Goal: Communication & Community: Answer question/provide support

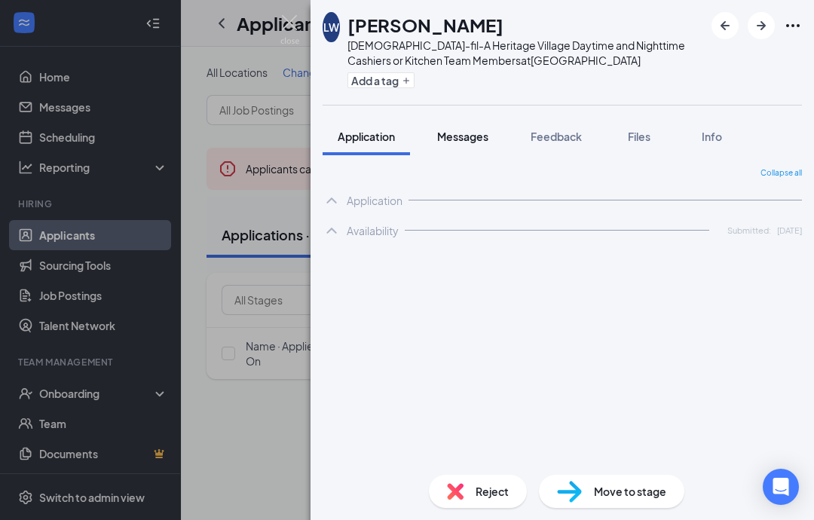
click at [465, 154] on button "Messages" at bounding box center [462, 137] width 81 height 38
click at [464, 148] on button "Messages" at bounding box center [462, 137] width 81 height 38
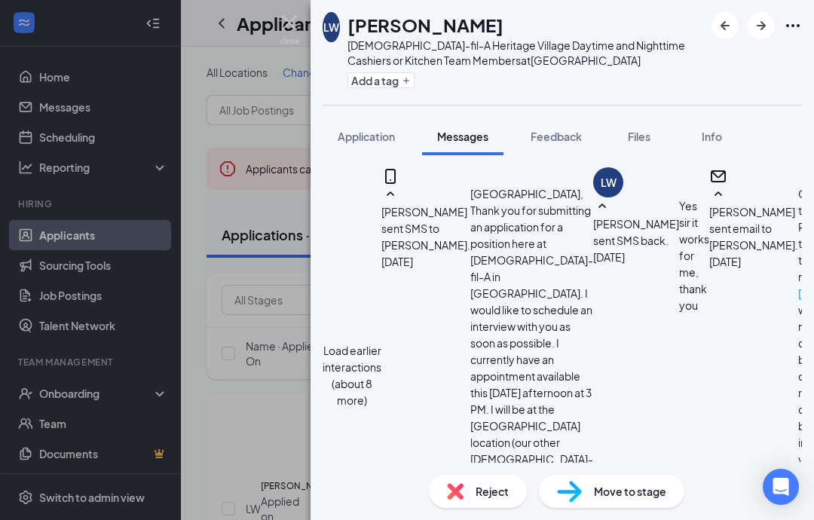
scroll to position [1356, 0]
click at [288, 21] on img at bounding box center [289, 29] width 19 height 29
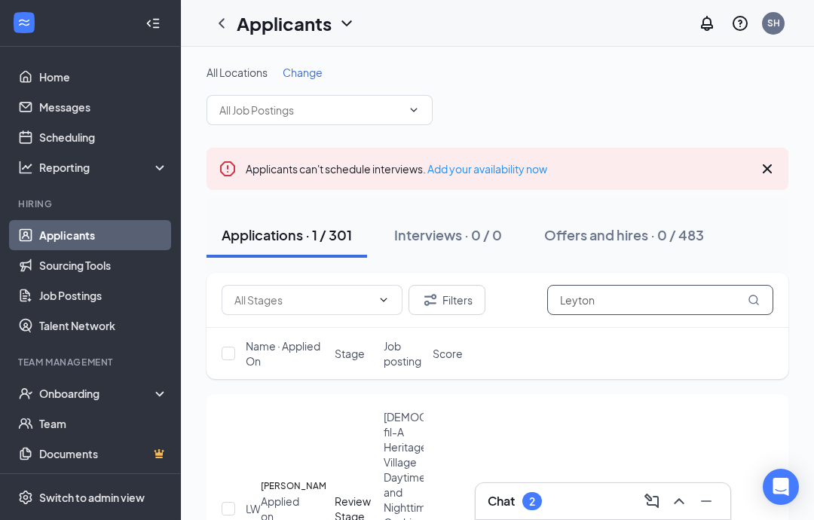
click at [665, 294] on input "Leyton" at bounding box center [660, 300] width 226 height 30
type input "L"
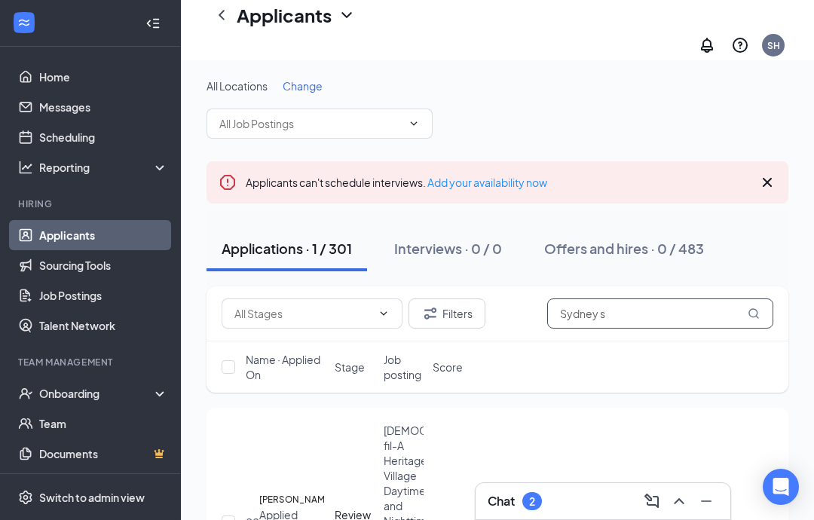
scroll to position [99, 0]
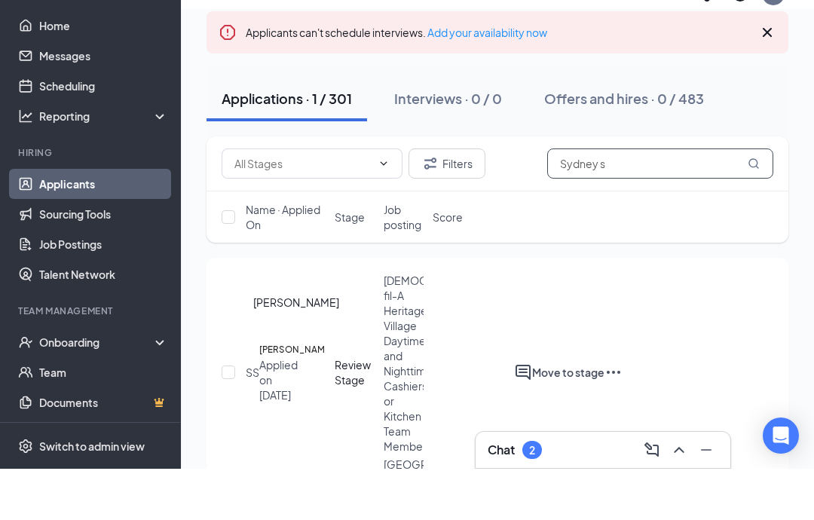
type input "Sydney s"
click at [290, 393] on h5 "[PERSON_NAME]" at bounding box center [296, 400] width 74 height 15
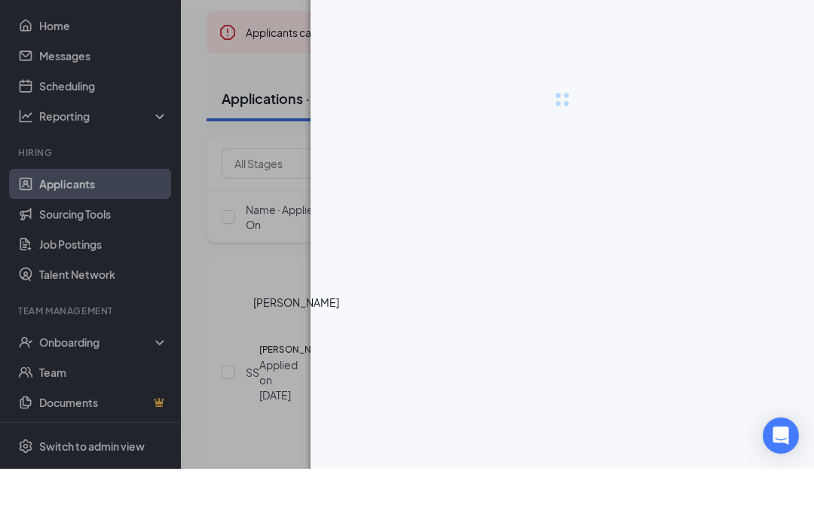
scroll to position [150, 0]
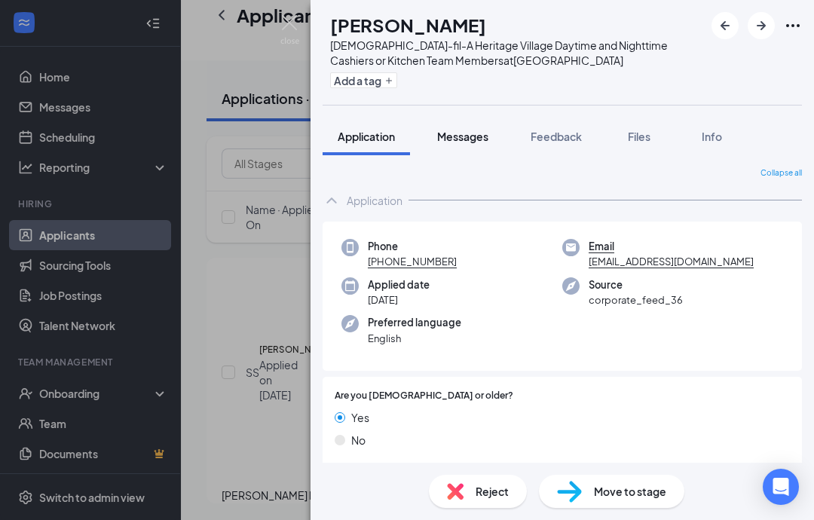
click at [481, 139] on span "Messages" at bounding box center [462, 137] width 51 height 14
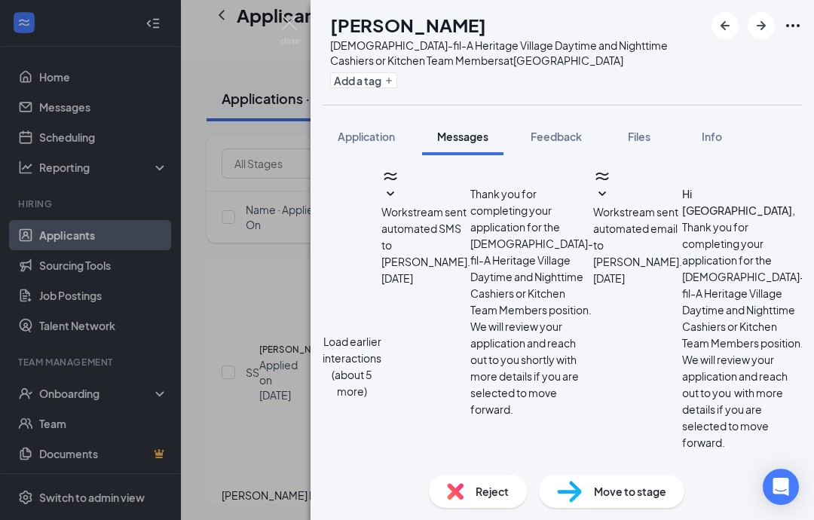
scroll to position [1354, 0]
drag, startPoint x: 427, startPoint y: 360, endPoint x: -1, endPoint y: -151, distance: 666.2
click at [0, 0] on html "Home Messages Scheduling Reporting Hiring Applicants Sourcing Tools Job Posting…" at bounding box center [407, 110] width 814 height 520
type textarea "Hey [PERSON_NAME], I am currently running a little behind [DATE]. Would it be p…"
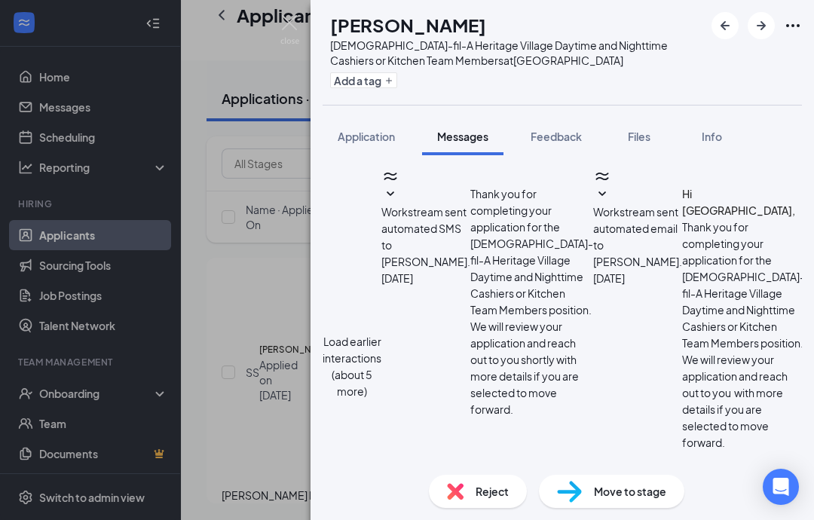
checkbox input "true"
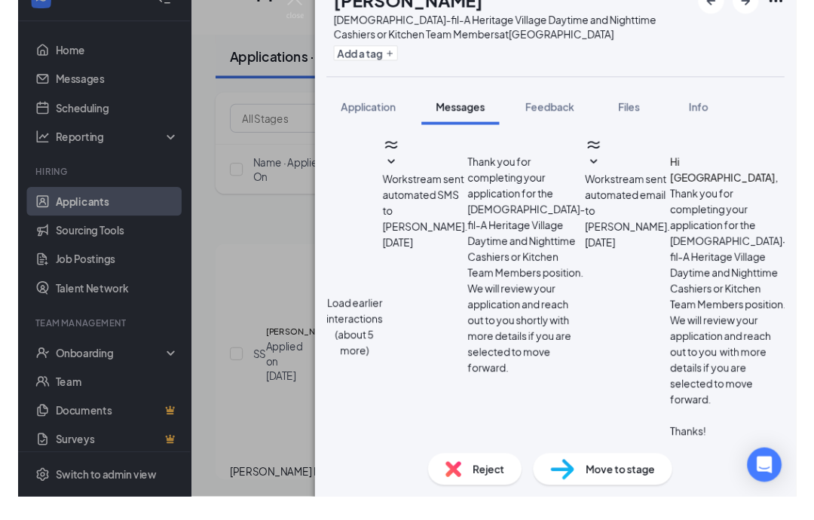
scroll to position [2182, 0]
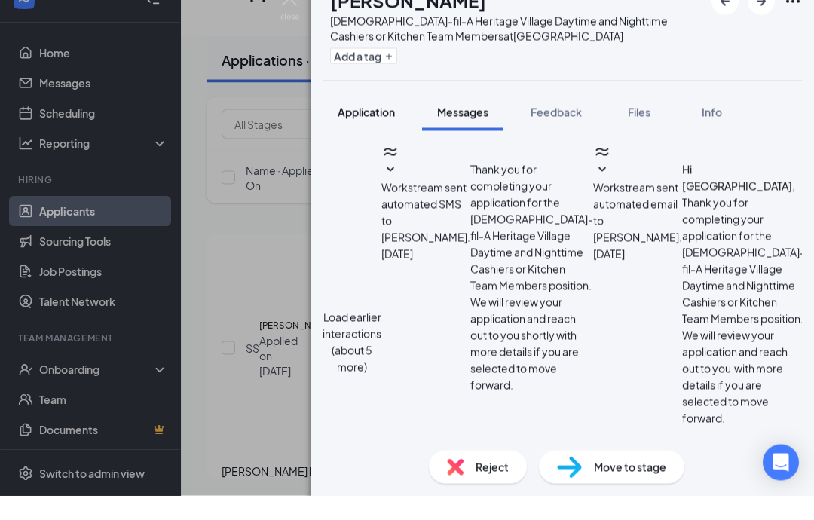
click at [354, 129] on div "Application" at bounding box center [365, 136] width 57 height 15
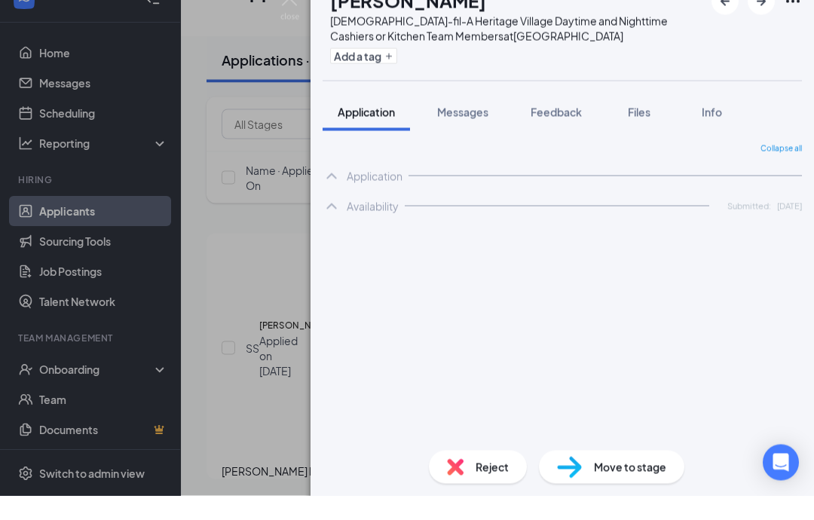
scroll to position [174, 0]
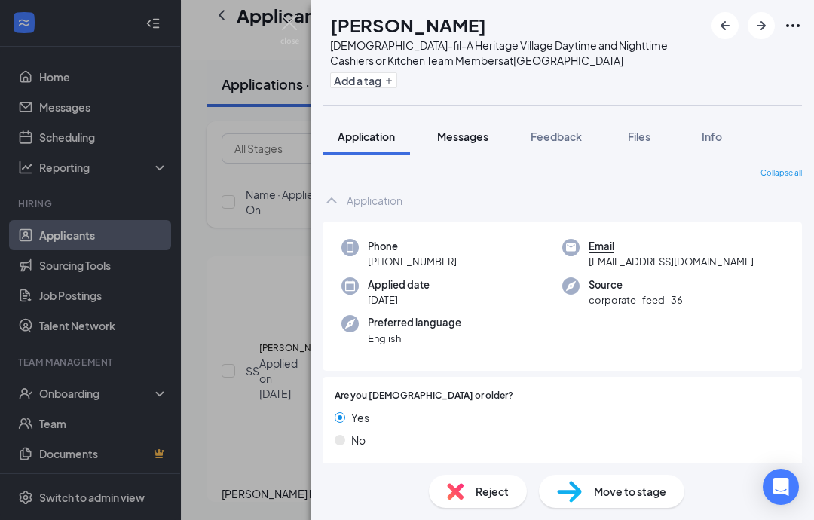
click at [456, 130] on span "Messages" at bounding box center [462, 137] width 51 height 14
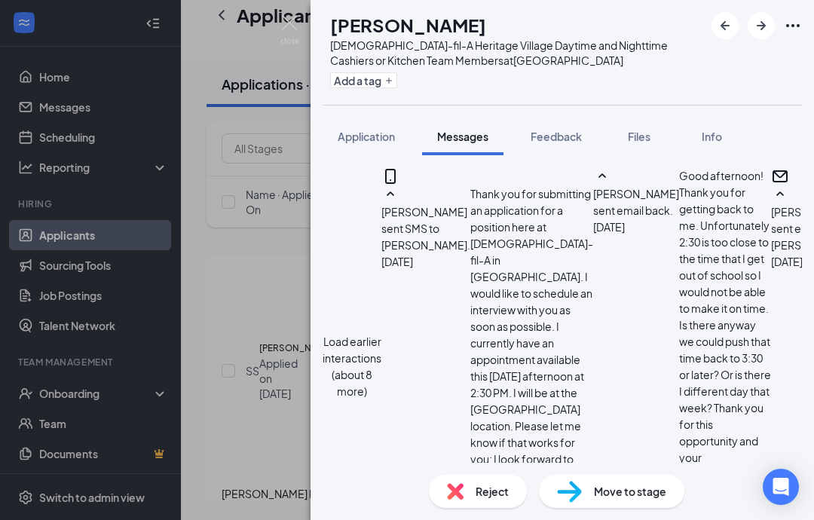
scroll to position [1937, 0]
type textarea "Thank you I appreciate it. I will see you at 4:15 Pm"
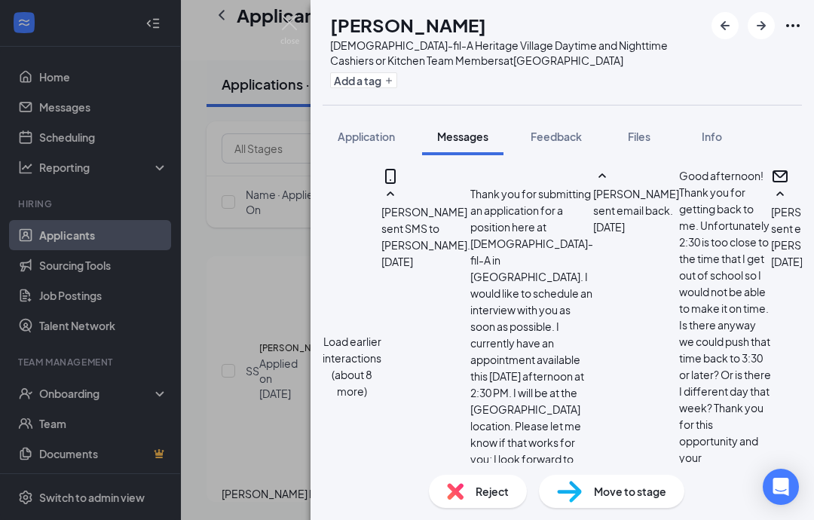
checkbox input "true"
checkbox input "false"
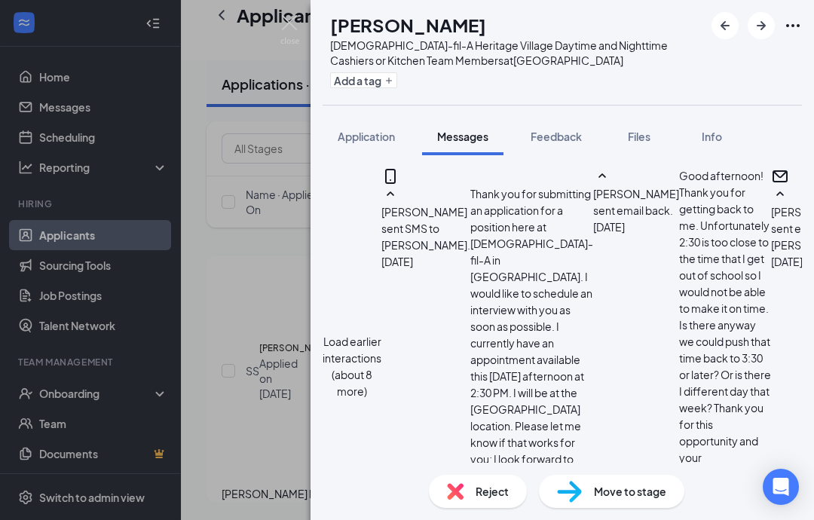
click at [286, 19] on img at bounding box center [289, 29] width 19 height 29
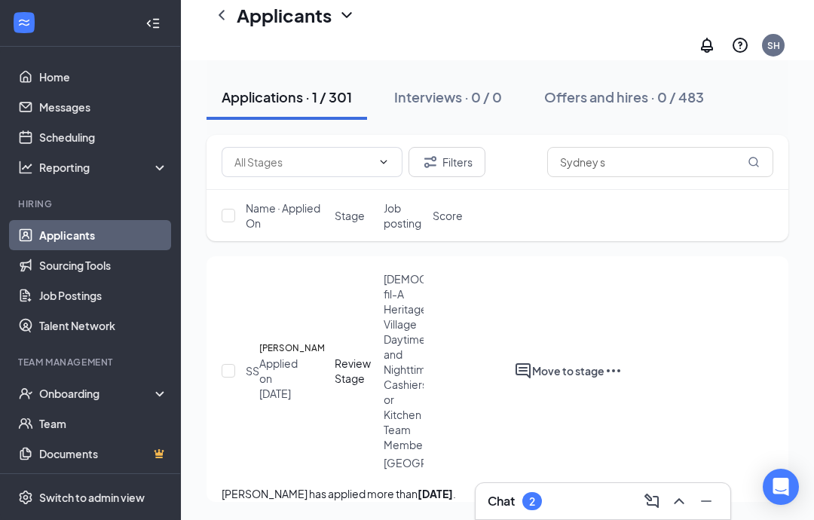
scroll to position [136, 0]
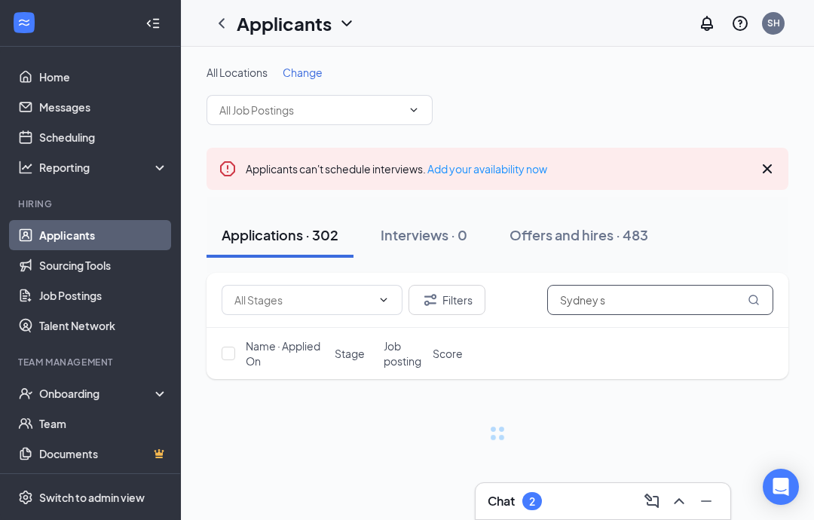
click at [624, 305] on input "Sydney s" at bounding box center [660, 300] width 226 height 30
type input "S"
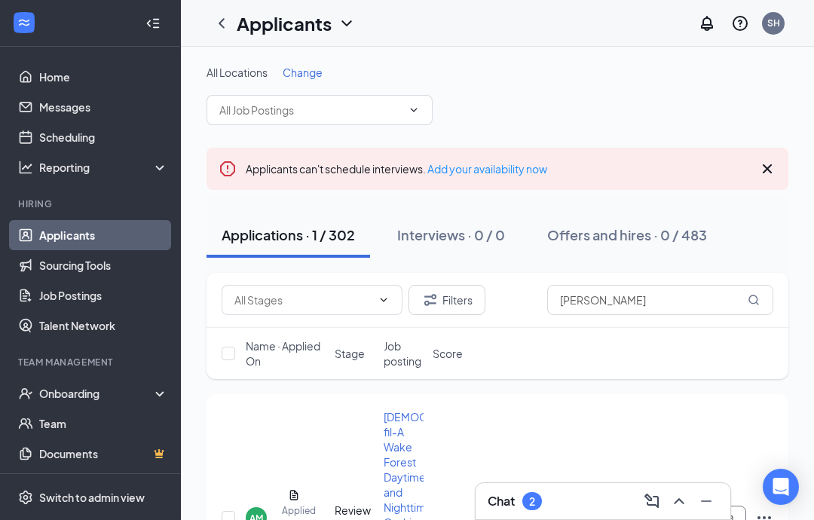
click at [141, 34] on div at bounding box center [153, 23] width 30 height 30
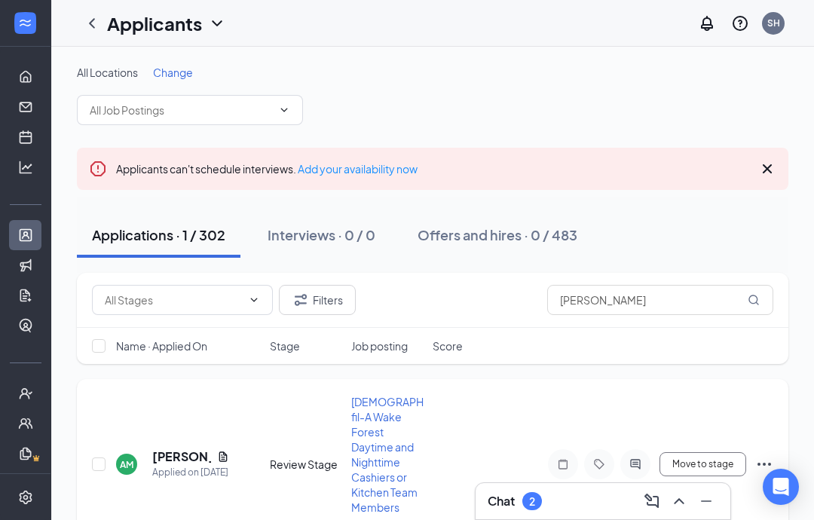
scroll to position [69, 0]
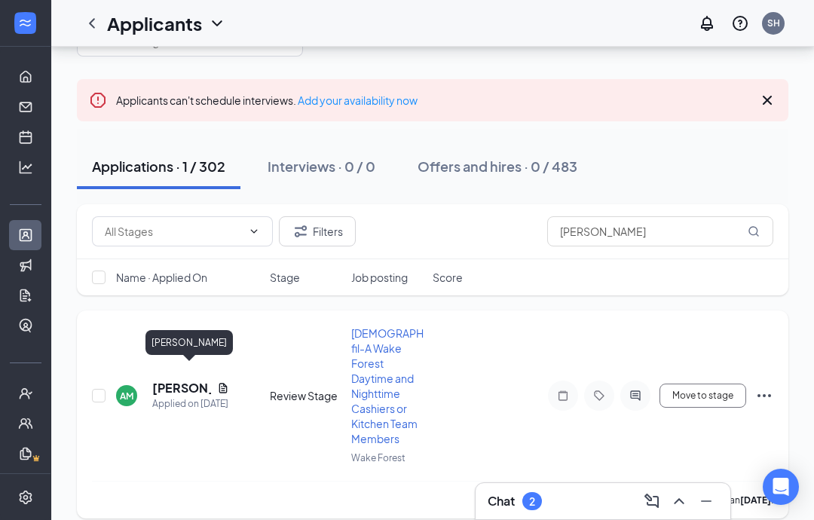
click at [173, 380] on h5 "[PERSON_NAME]" at bounding box center [181, 388] width 59 height 17
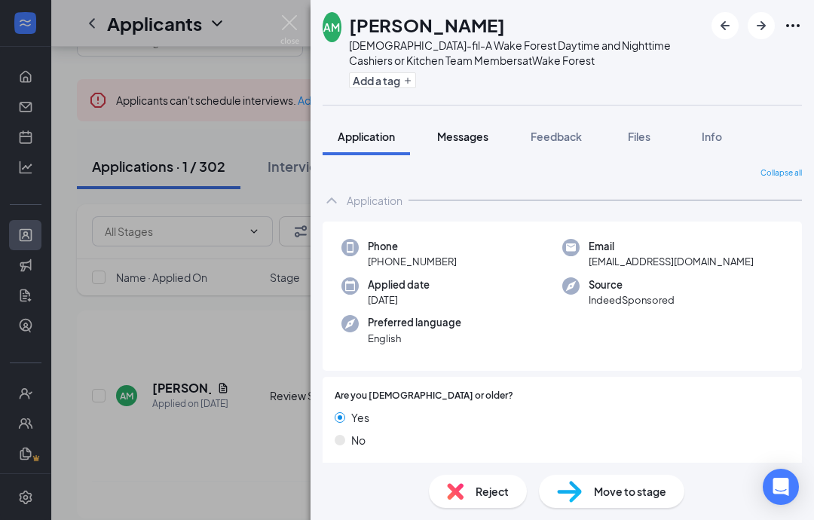
click at [468, 130] on span "Messages" at bounding box center [462, 137] width 51 height 14
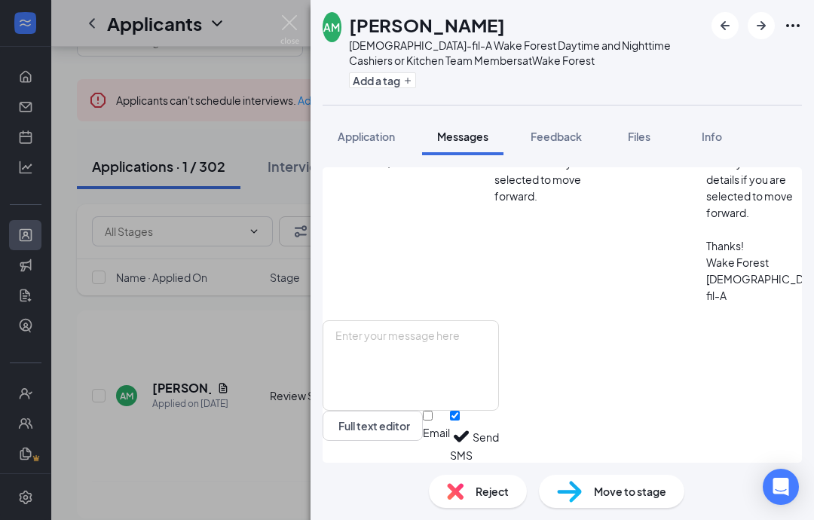
scroll to position [1619, 0]
click at [379, 136] on span "Application" at bounding box center [365, 137] width 57 height 14
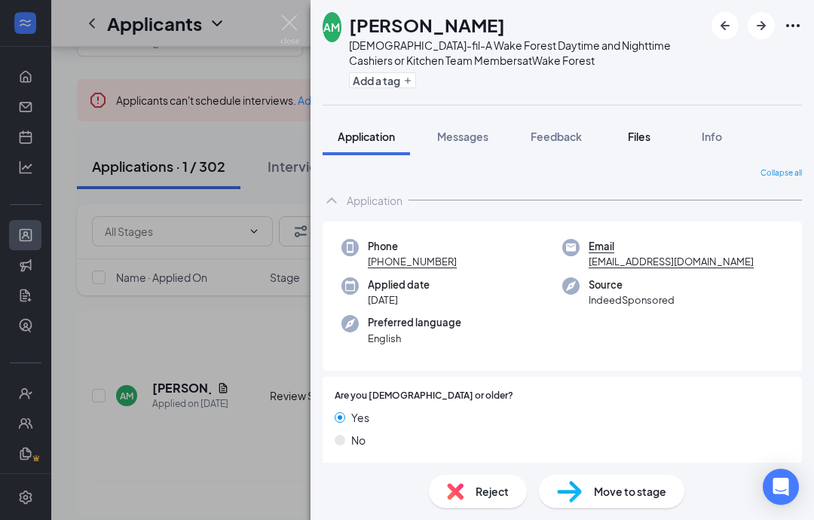
click at [649, 136] on span "Files" at bounding box center [638, 137] width 23 height 14
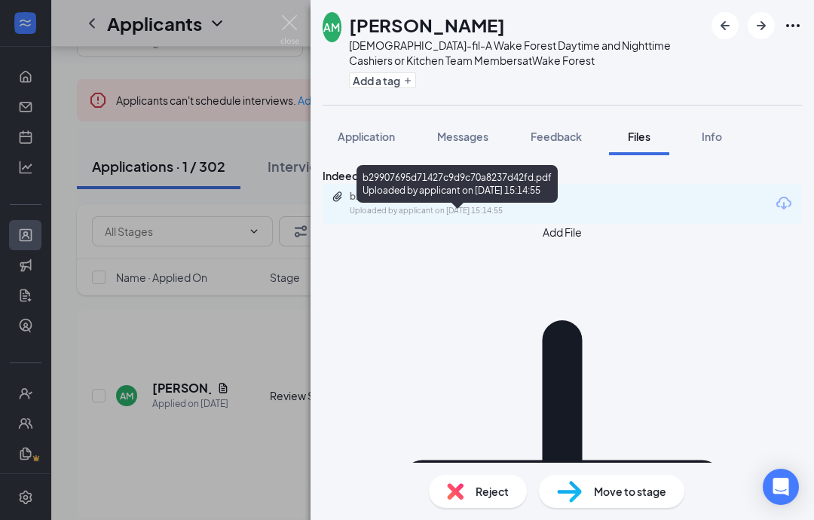
click at [471, 217] on div "Uploaded by applicant on Aug 22, 2025 at 15:14:55" at bounding box center [463, 211] width 226 height 12
click at [366, 124] on button "Application" at bounding box center [365, 137] width 87 height 38
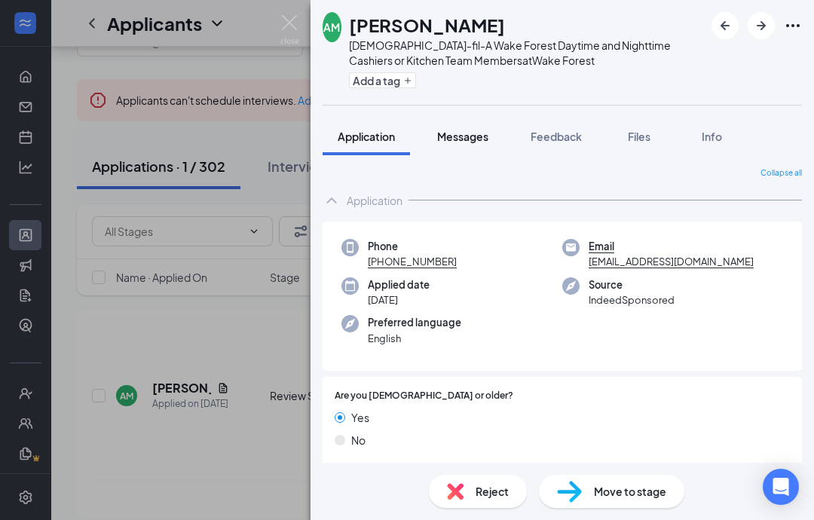
click at [460, 122] on button "Messages" at bounding box center [462, 137] width 81 height 38
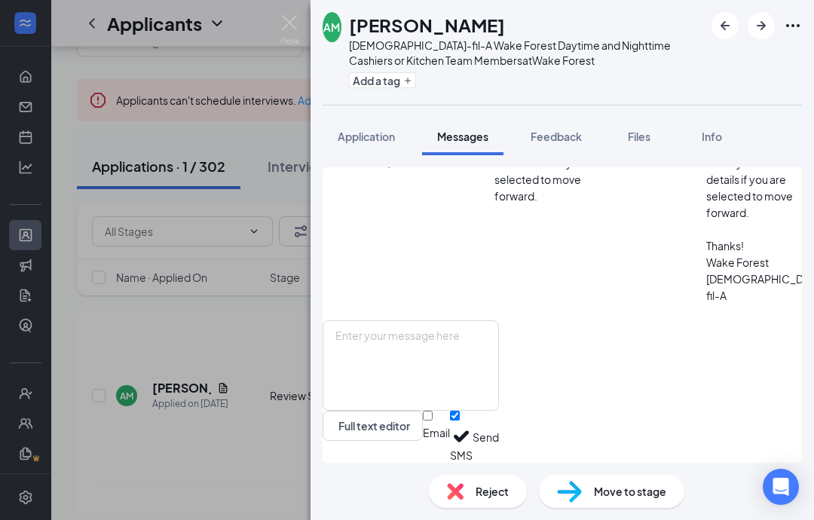
scroll to position [1619, 0]
click at [374, 135] on span "Application" at bounding box center [365, 137] width 57 height 14
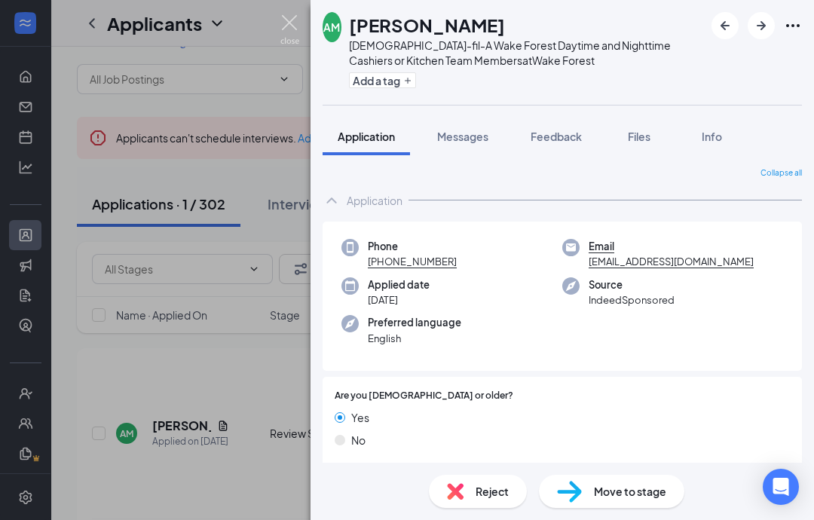
click at [286, 29] on img at bounding box center [289, 29] width 19 height 29
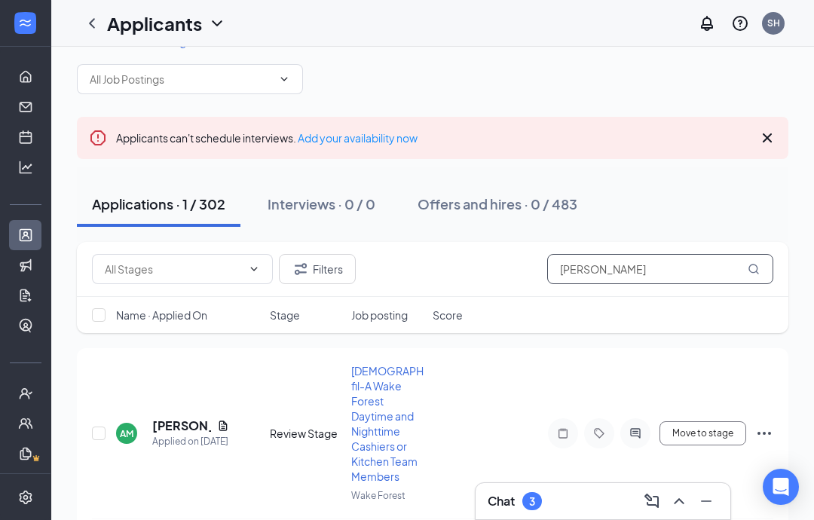
click at [705, 278] on input "Alecia m" at bounding box center [660, 269] width 226 height 30
type input "A"
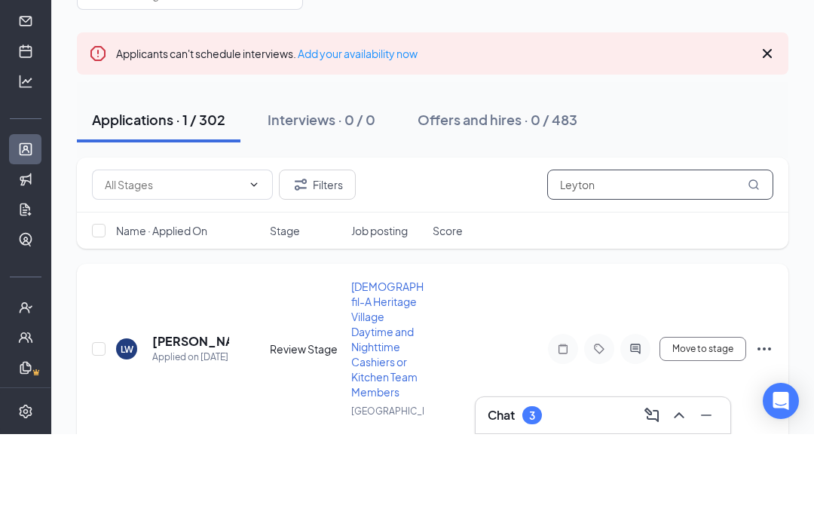
scroll to position [50, 0]
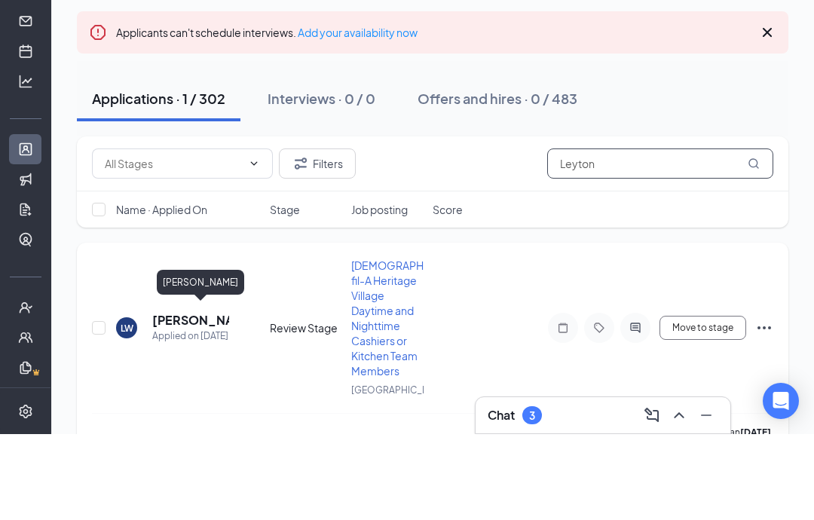
type input "Leyton"
click at [179, 398] on h5 "[PERSON_NAME]" at bounding box center [190, 406] width 77 height 17
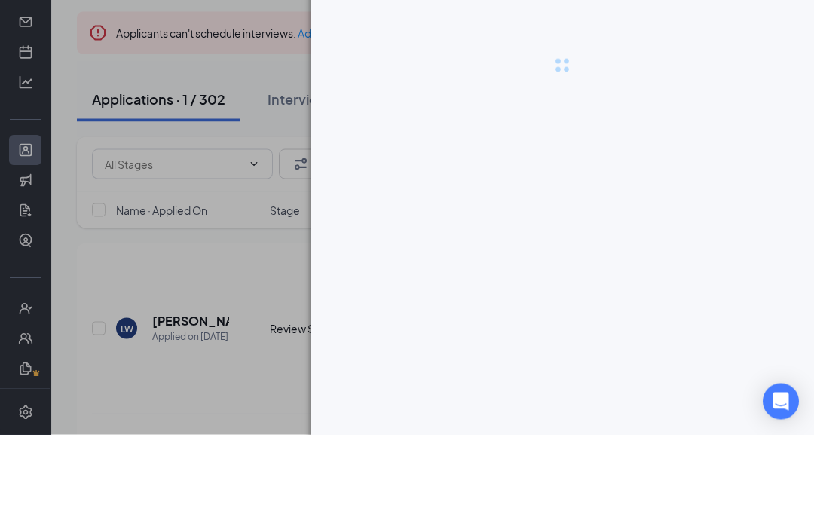
scroll to position [84, 0]
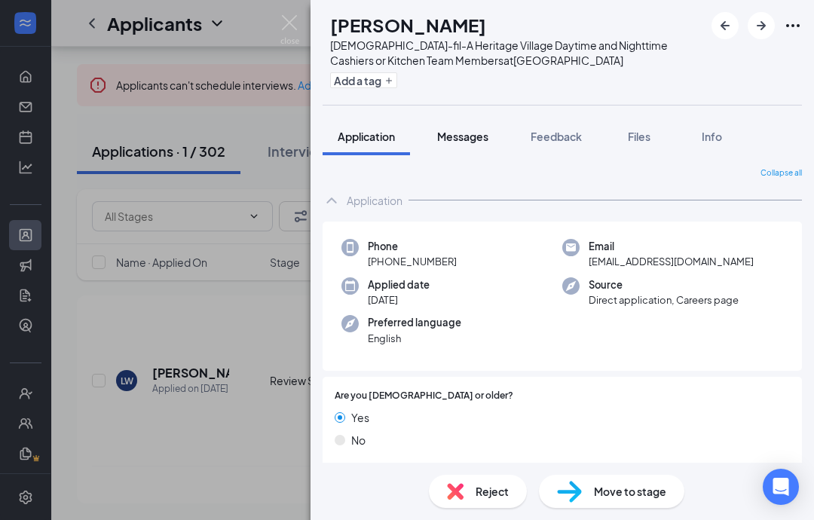
click at [475, 136] on span "Messages" at bounding box center [462, 137] width 51 height 14
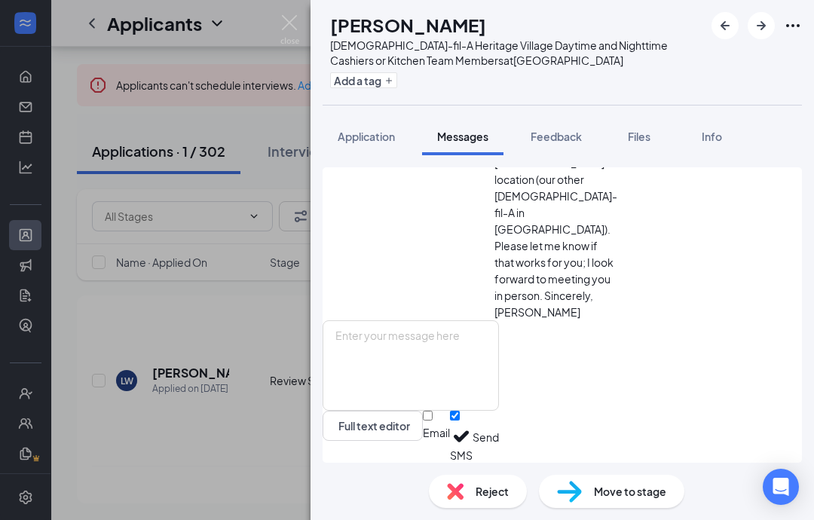
scroll to position [1372, 0]
drag, startPoint x: 145, startPoint y: 61, endPoint x: 359, endPoint y: 129, distance: 225.1
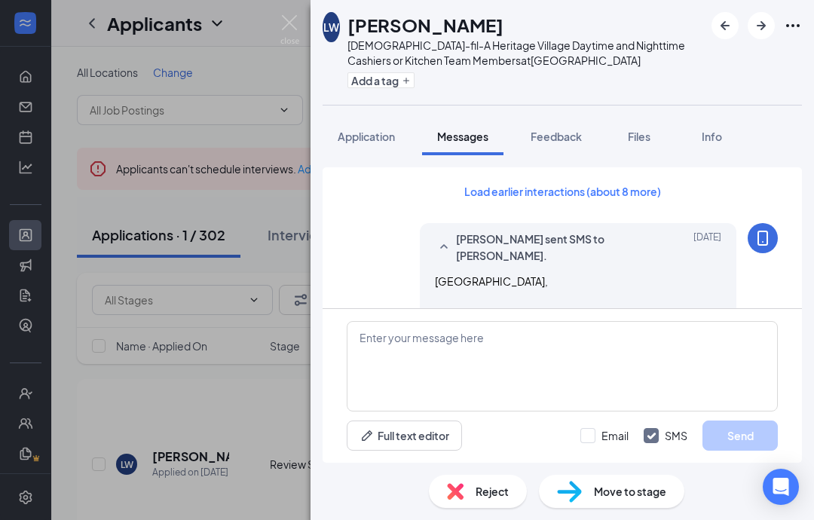
scroll to position [1678, 0]
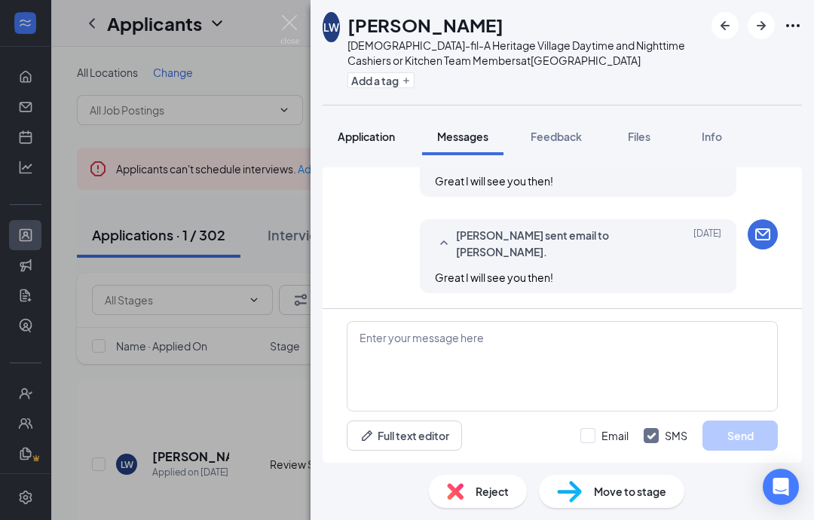
click at [361, 141] on span "Application" at bounding box center [365, 137] width 57 height 14
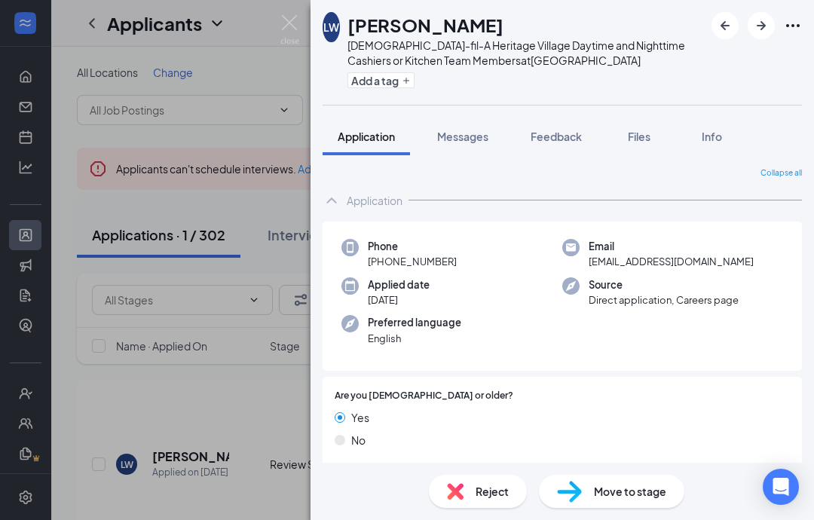
click at [630, 493] on span "Move to stage" at bounding box center [630, 491] width 72 height 17
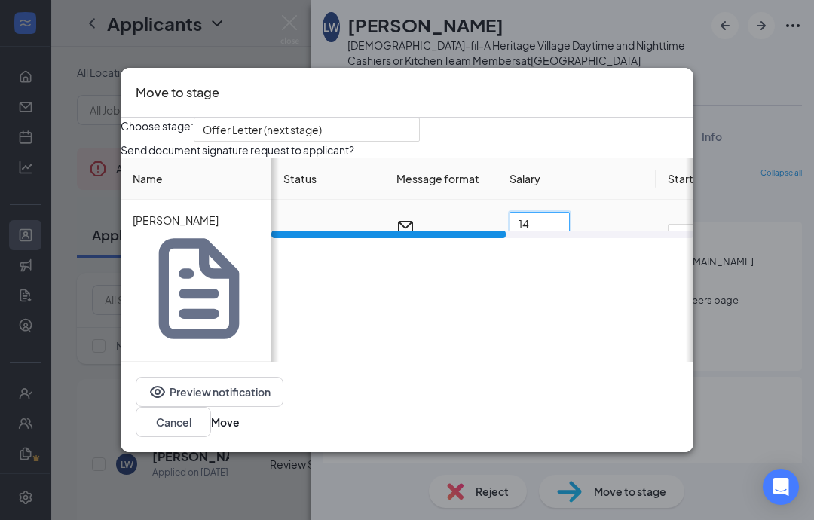
click at [0, 0] on html "Home Messages Scheduling Hiring Applicants Sourcing Tools Job Postings Talent N…" at bounding box center [407, 260] width 814 height 520
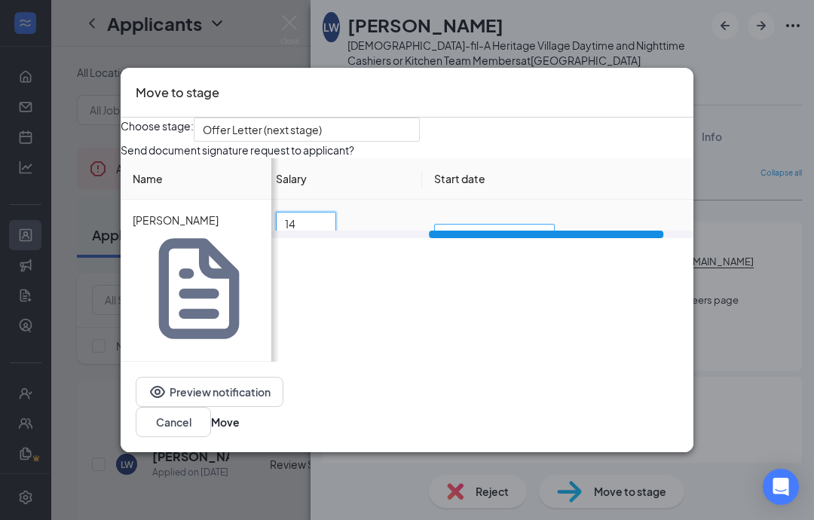
scroll to position [0, 264]
click at [494, 265] on span "Immediately" at bounding box center [487, 244] width 89 height 41
type input "14"
click at [453, 189] on span "Specific date" at bounding box center [441, 180] width 66 height 17
click at [545, 256] on div "[DATE]" at bounding box center [494, 248] width 101 height 17
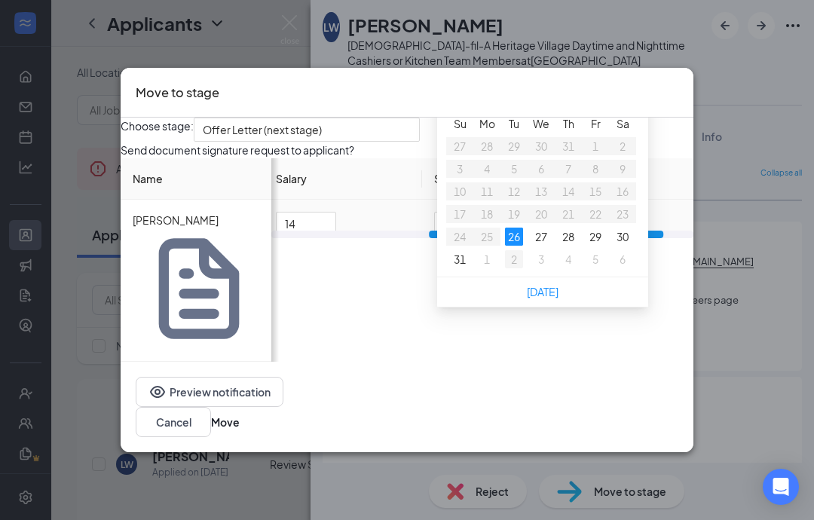
type input "[DATE]"
click at [523, 268] on div "2" at bounding box center [514, 259] width 18 height 18
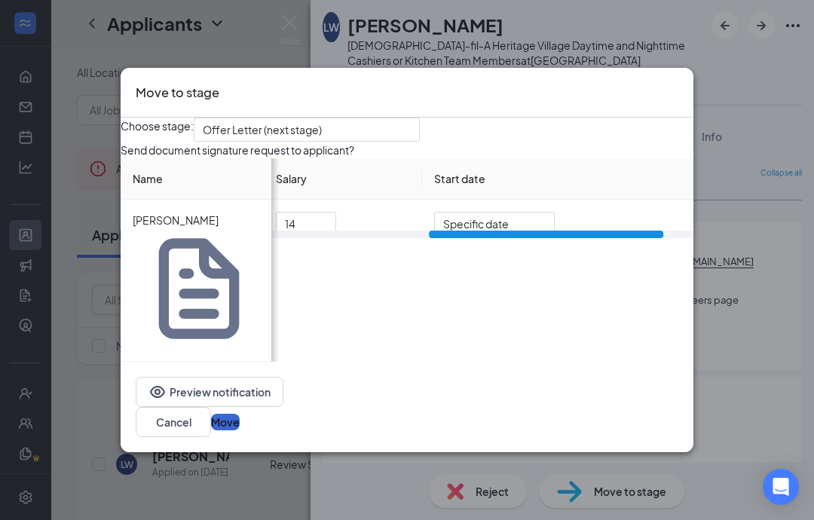
click at [240, 414] on button "Move" at bounding box center [225, 422] width 29 height 17
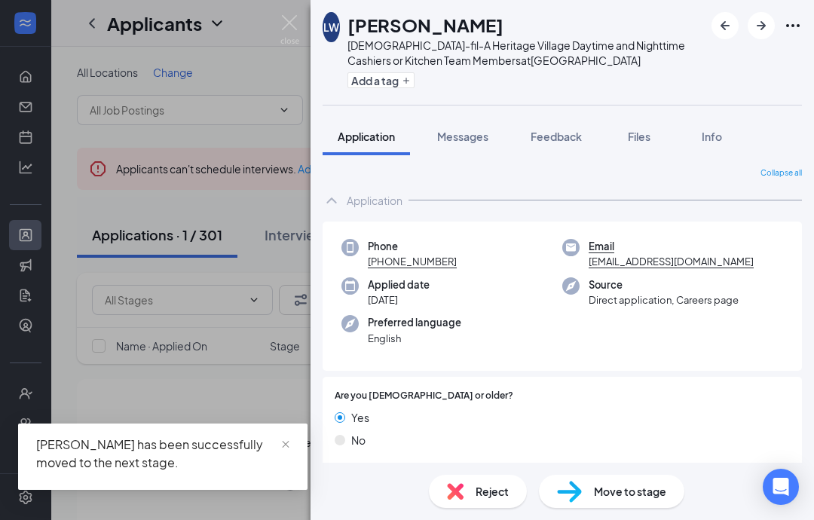
click at [246, 81] on div "[PERSON_NAME] [PERSON_NAME] [DEMOGRAPHIC_DATA]-fil-A Heritage Village Daytime a…" at bounding box center [407, 260] width 814 height 520
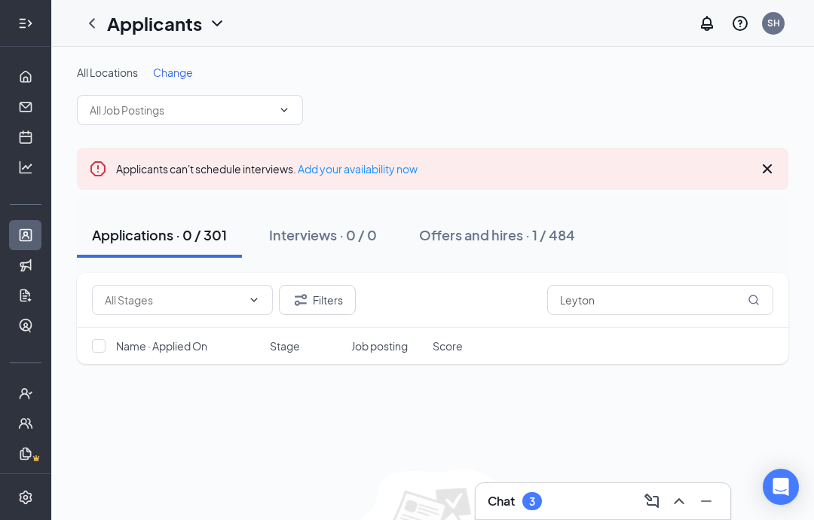
click at [28, 28] on icon "Expand" at bounding box center [25, 23] width 15 height 15
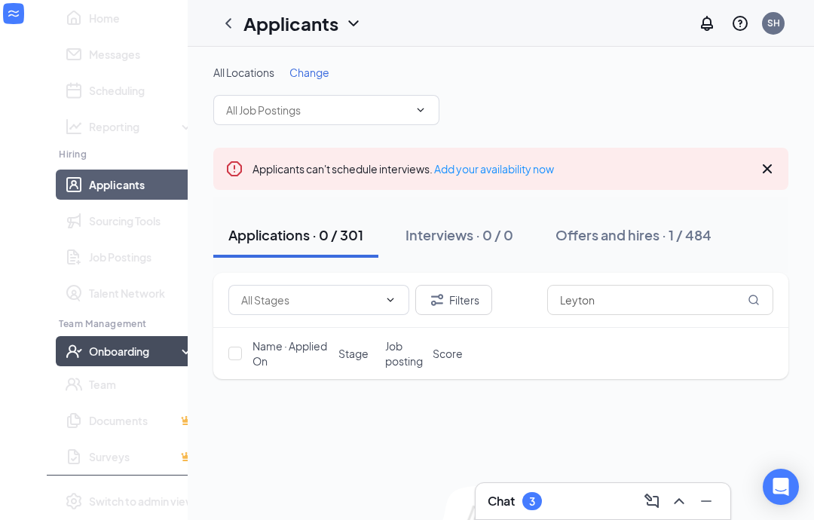
click at [89, 359] on div "Onboarding" at bounding box center [135, 350] width 93 height 15
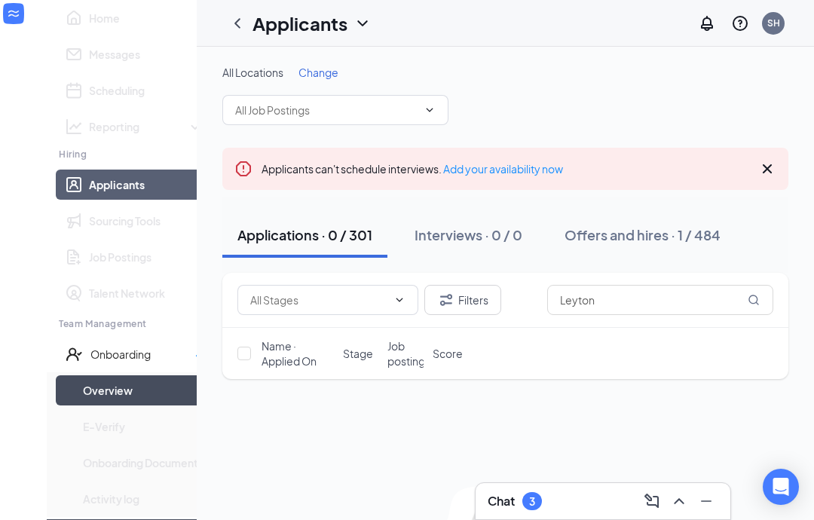
click at [83, 405] on link "Overview" at bounding box center [143, 390] width 121 height 30
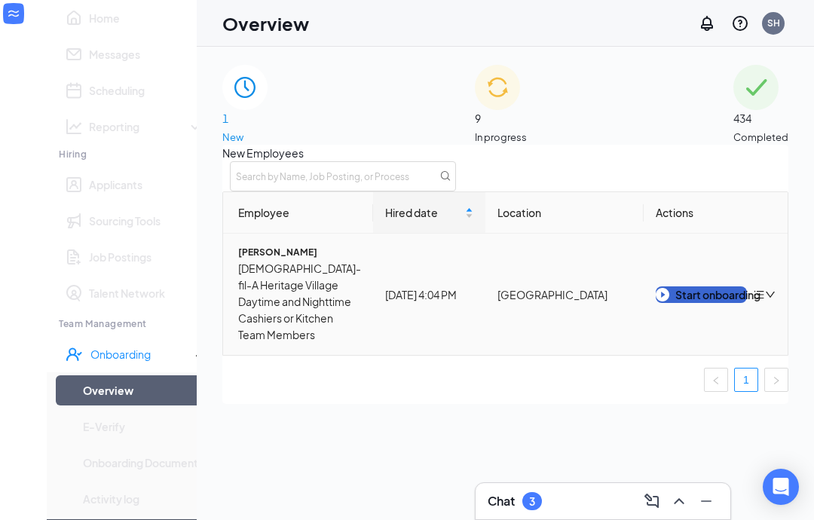
click at [655, 301] on img "button" at bounding box center [662, 295] width 14 height 14
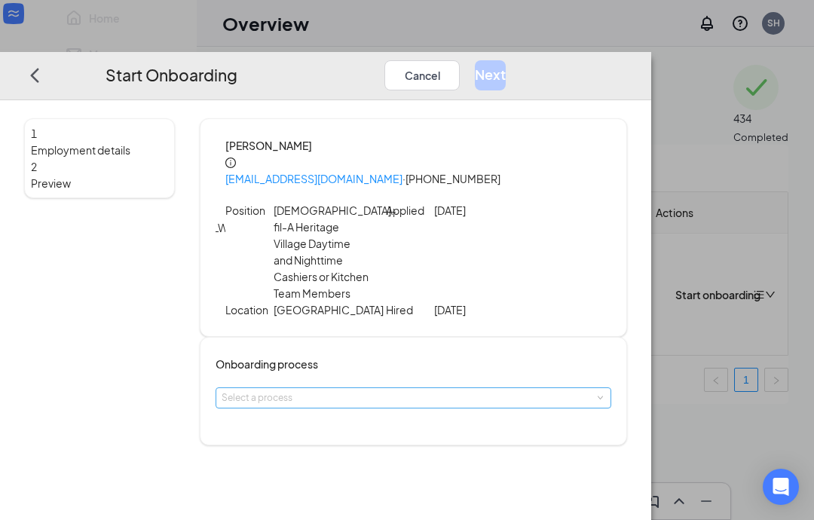
click at [354, 390] on div "Select a process" at bounding box center [409, 397] width 377 height 15
click at [303, 397] on span "Onboarding" at bounding box center [306, 395] width 53 height 11
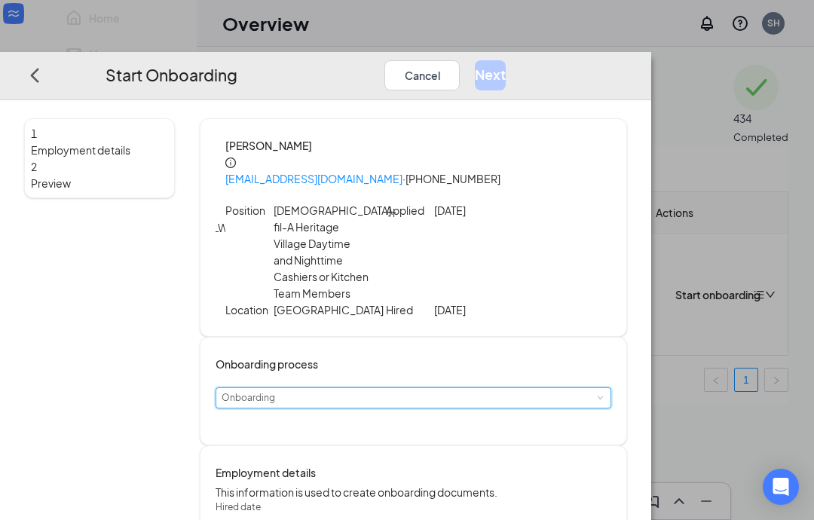
scroll to position [122, 0]
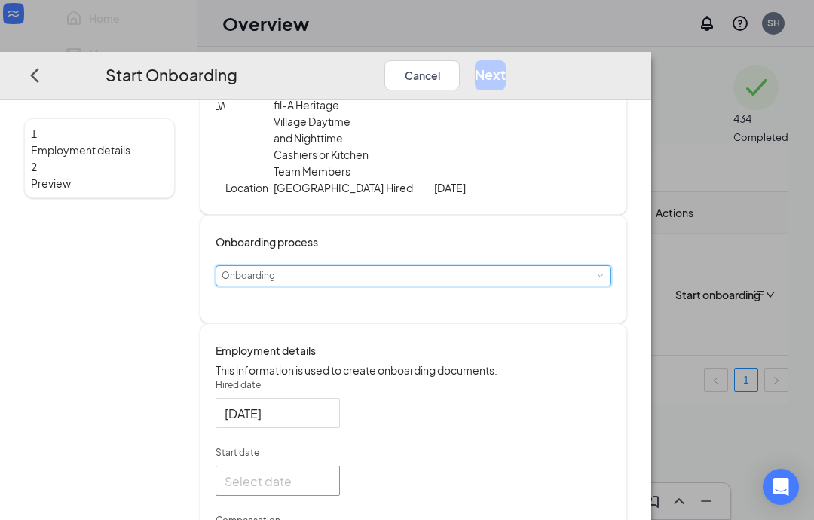
click at [331, 478] on div at bounding box center [277, 481] width 106 height 19
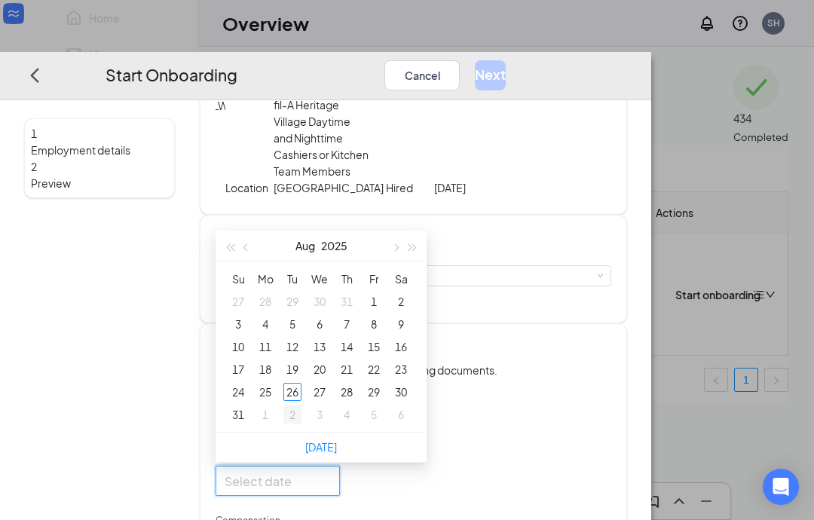
type input "[DATE]"
click at [301, 405] on div "2" at bounding box center [292, 414] width 18 height 18
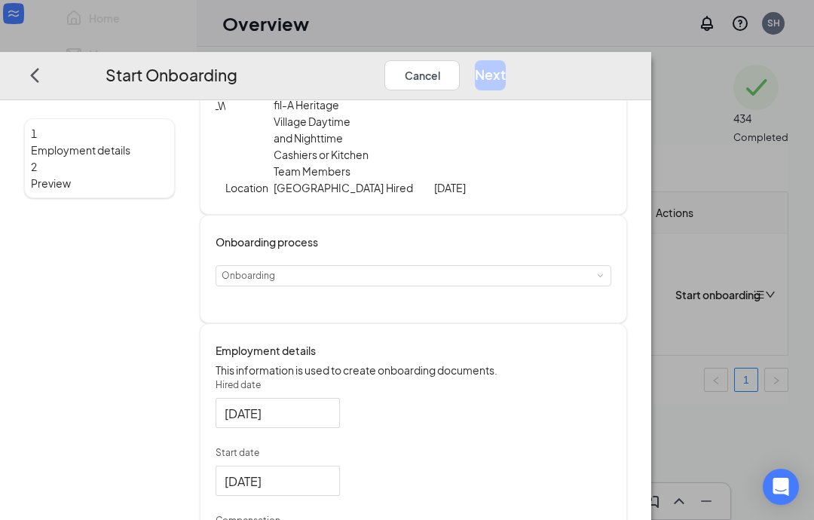
click at [498, 466] on div "[DATE]" at bounding box center [412, 481] width 395 height 30
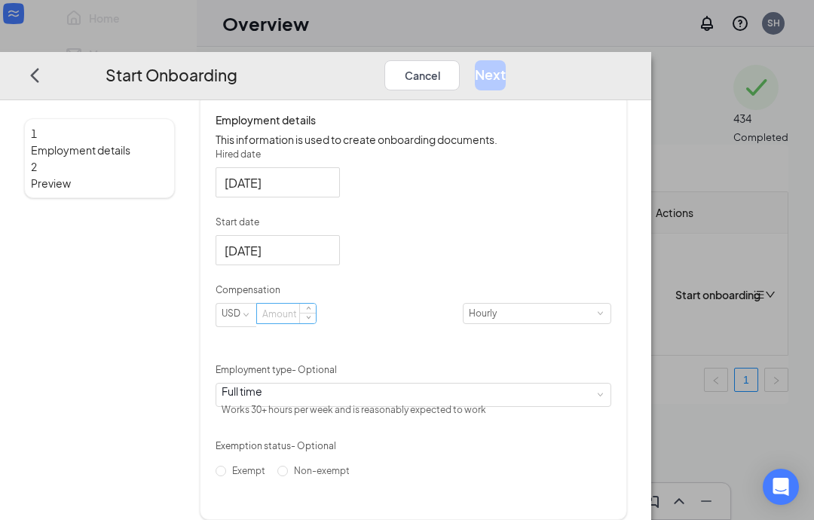
scroll to position [352, 0]
click at [316, 313] on input at bounding box center [286, 314] width 59 height 20
type input "14"
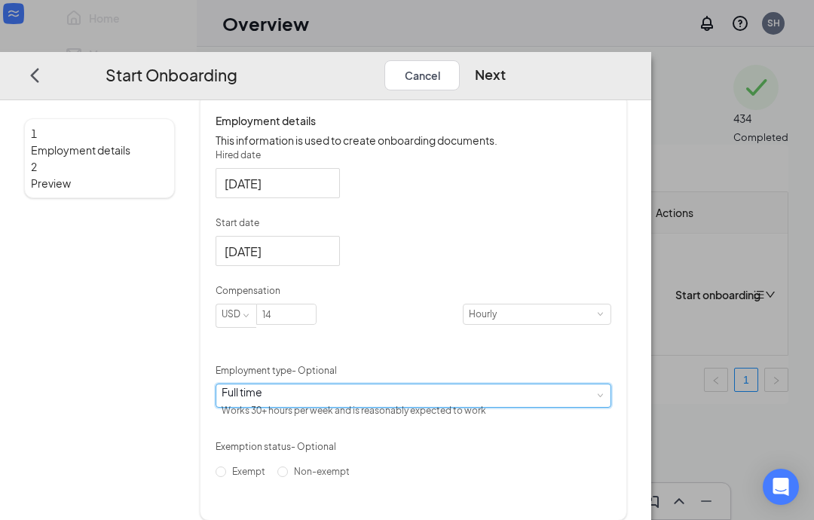
click at [477, 384] on div "Full time Works 30+ hours per week and is reasonably expected to work" at bounding box center [412, 395] width 383 height 23
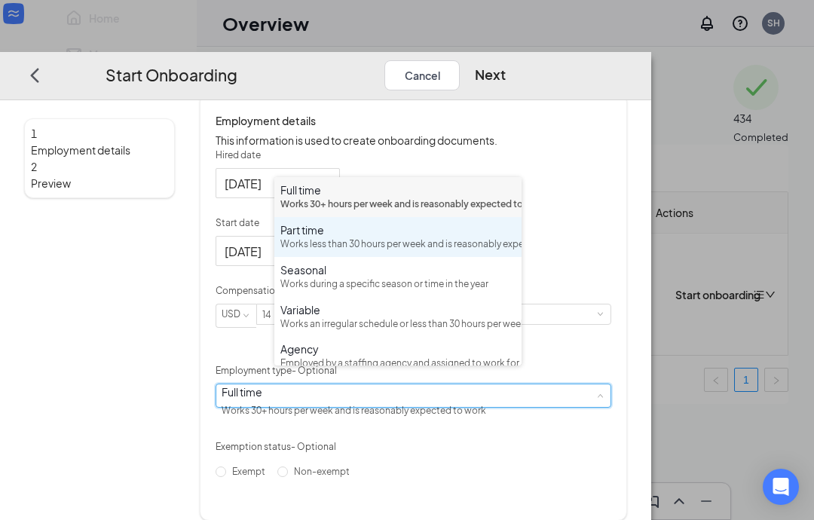
click at [339, 252] on div "Works less than 30 hours per week and is reasonably expected to work" at bounding box center [397, 244] width 235 height 14
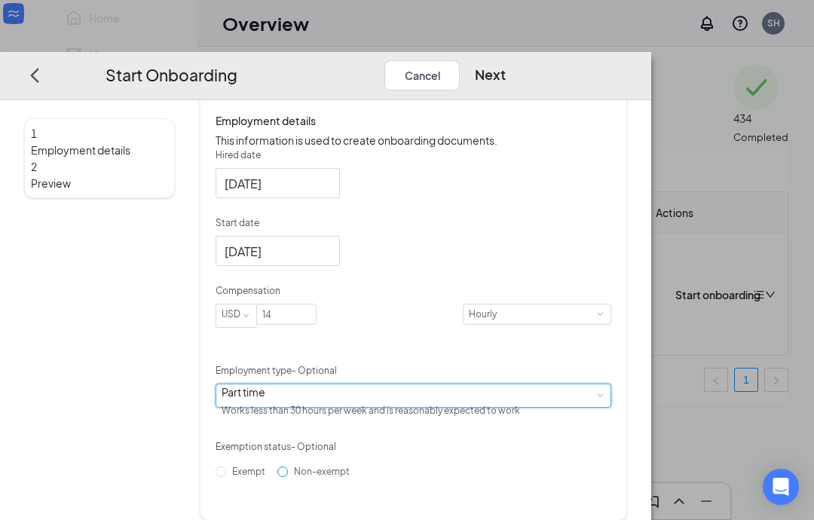
click at [319, 471] on span "Non-exempt" at bounding box center [322, 471] width 68 height 11
click at [288, 471] on input "Non-exempt" at bounding box center [282, 471] width 11 height 11
radio input "true"
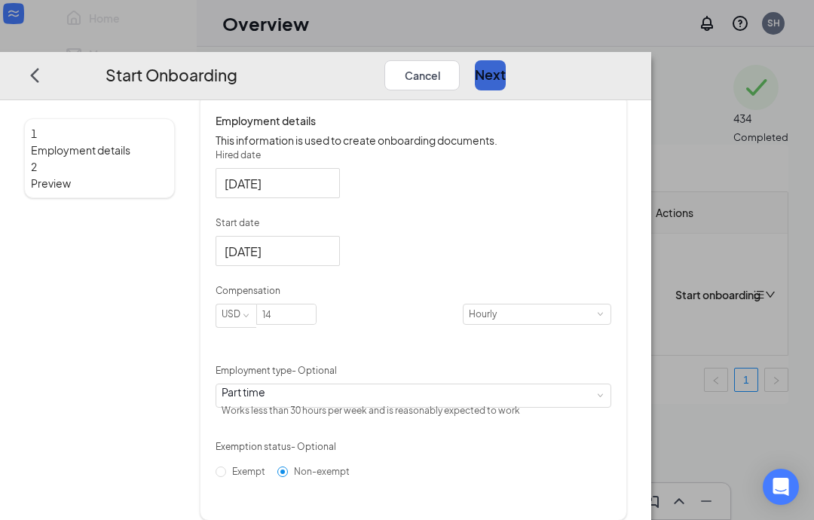
click at [505, 60] on button "Next" at bounding box center [490, 75] width 31 height 30
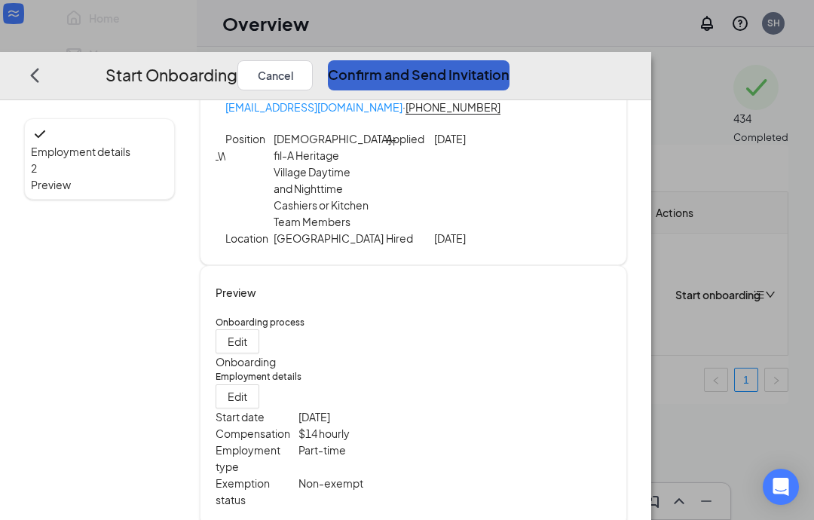
click at [509, 60] on button "Confirm and Send Invitation" at bounding box center [419, 75] width 182 height 30
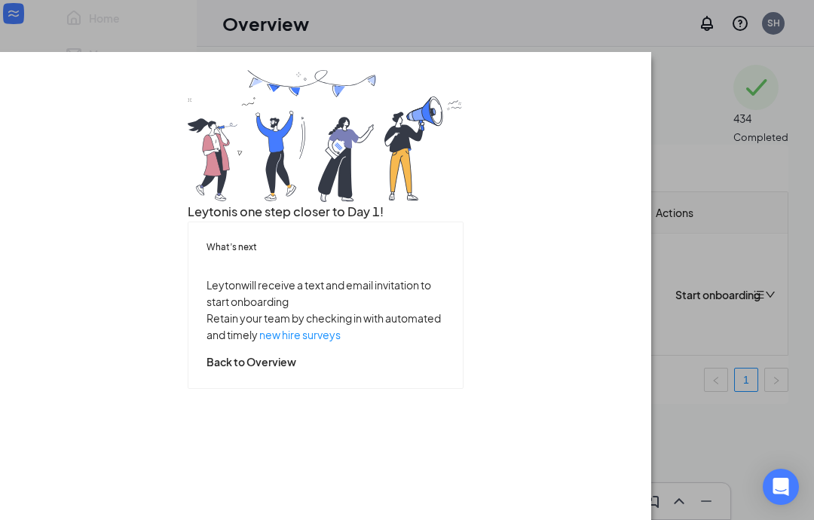
scroll to position [45, 0]
click at [296, 370] on button "Back to Overview" at bounding box center [251, 361] width 90 height 17
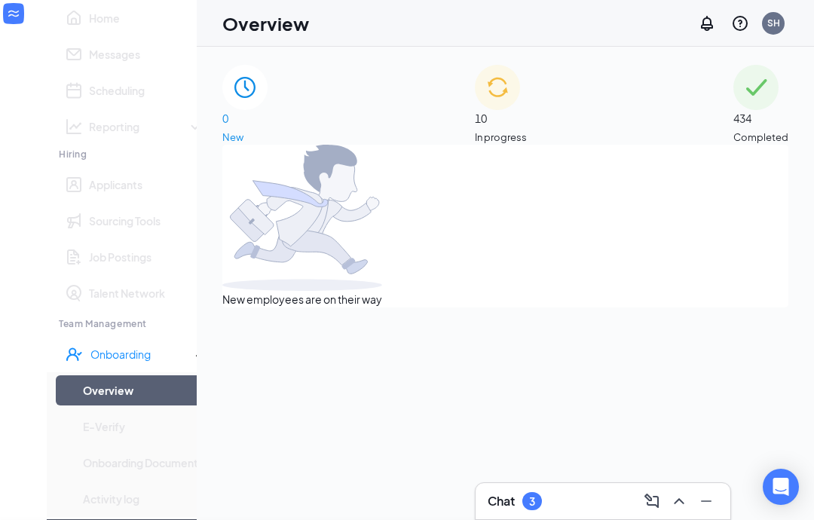
scroll to position [0, 0]
click at [89, 200] on link "Applicants" at bounding box center [146, 184] width 115 height 30
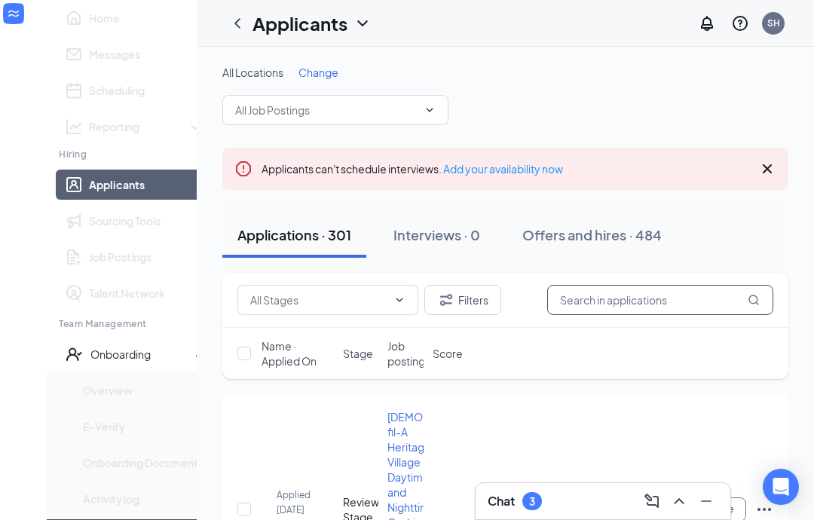
click at [694, 295] on input "text" at bounding box center [660, 300] width 226 height 30
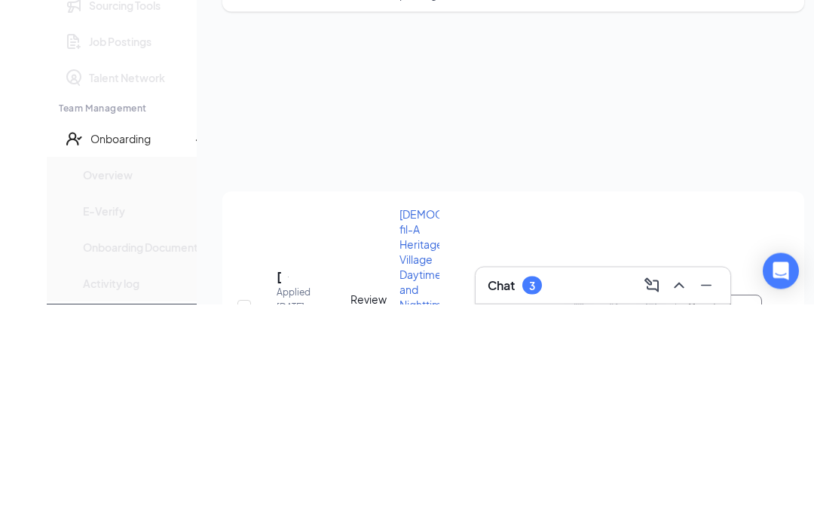
type input "h"
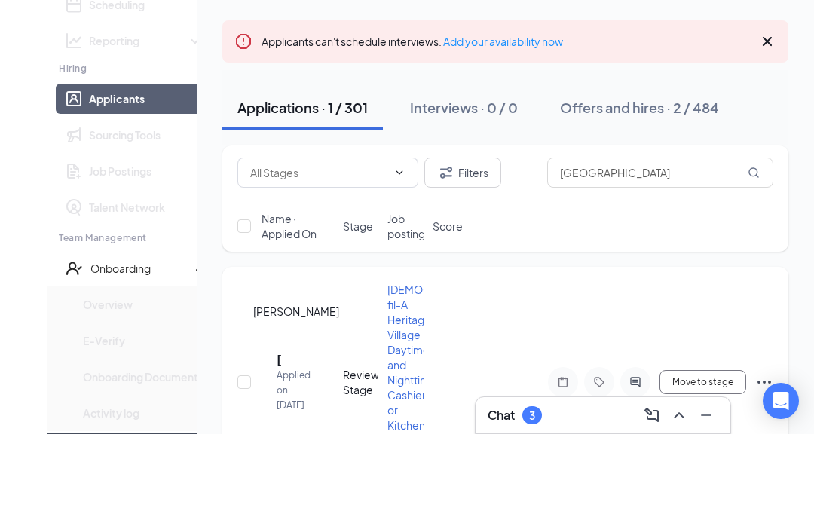
scroll to position [142, 0]
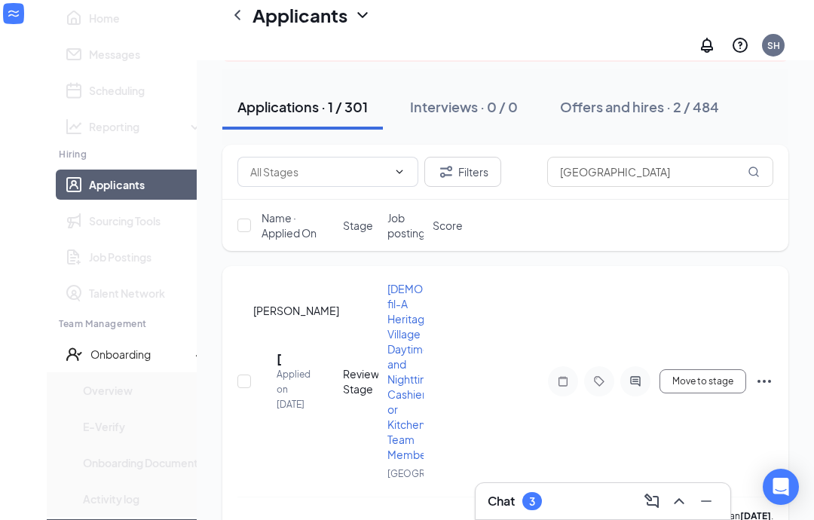
click at [281, 350] on h5 "[PERSON_NAME]" at bounding box center [278, 358] width 5 height 17
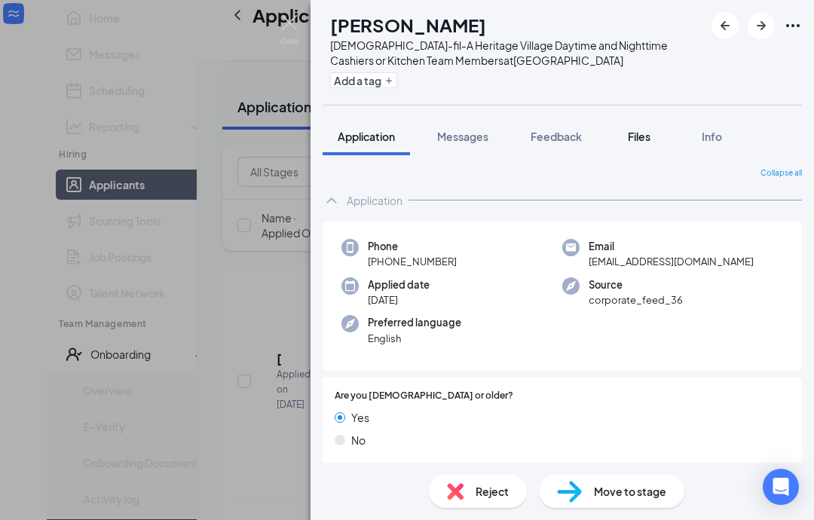
click at [643, 141] on span "Files" at bounding box center [638, 137] width 23 height 14
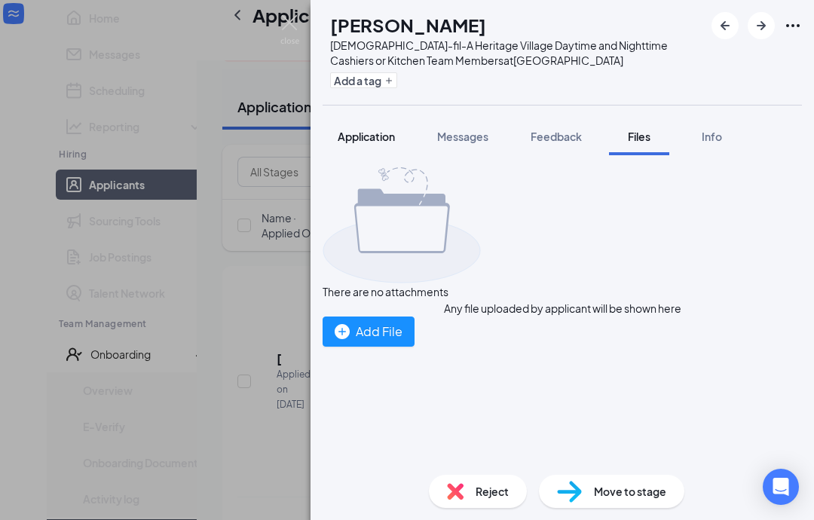
click at [377, 144] on button "Application" at bounding box center [365, 137] width 87 height 38
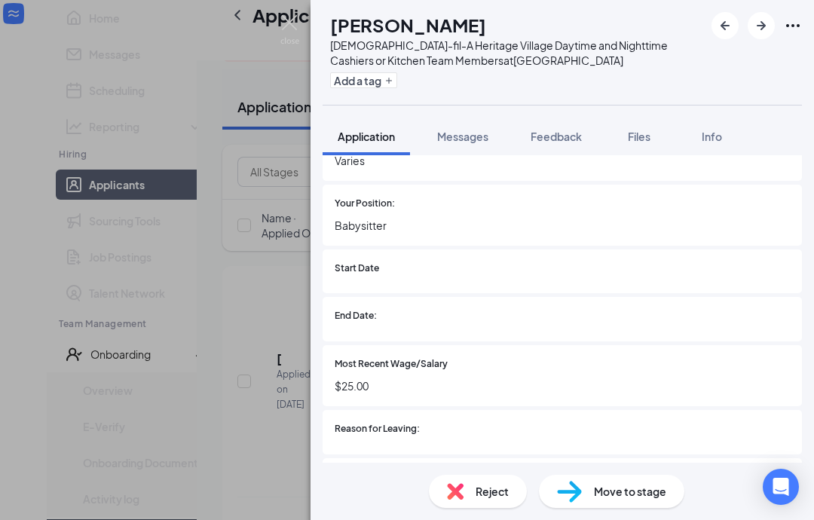
scroll to position [777, 0]
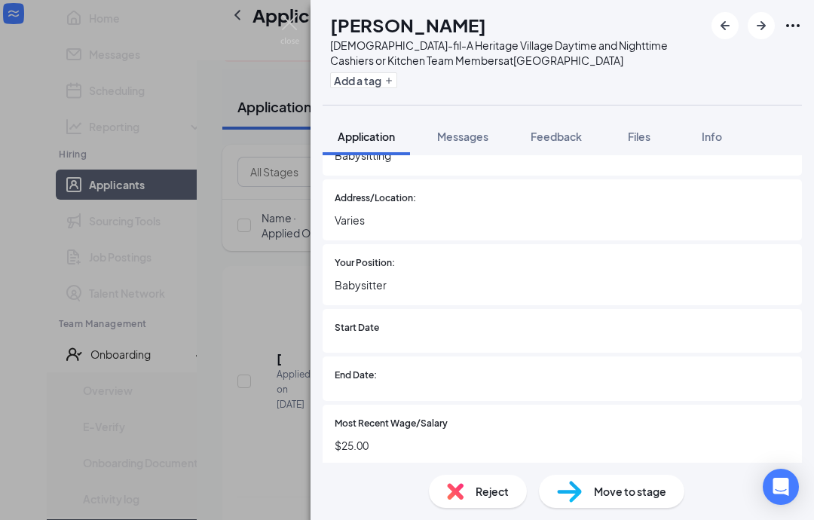
click at [295, 27] on img at bounding box center [289, 29] width 19 height 29
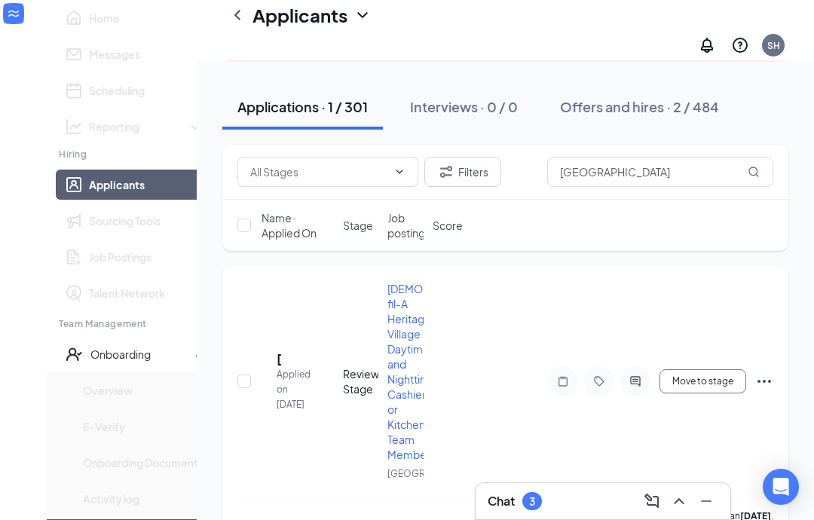
click at [290, 328] on div "SS [PERSON_NAME] Applied on [DATE] Review Stage [DEMOGRAPHIC_DATA]-fil-A Herita…" at bounding box center [505, 388] width 536 height 215
click at [281, 350] on h5 "[PERSON_NAME]" at bounding box center [278, 358] width 5 height 17
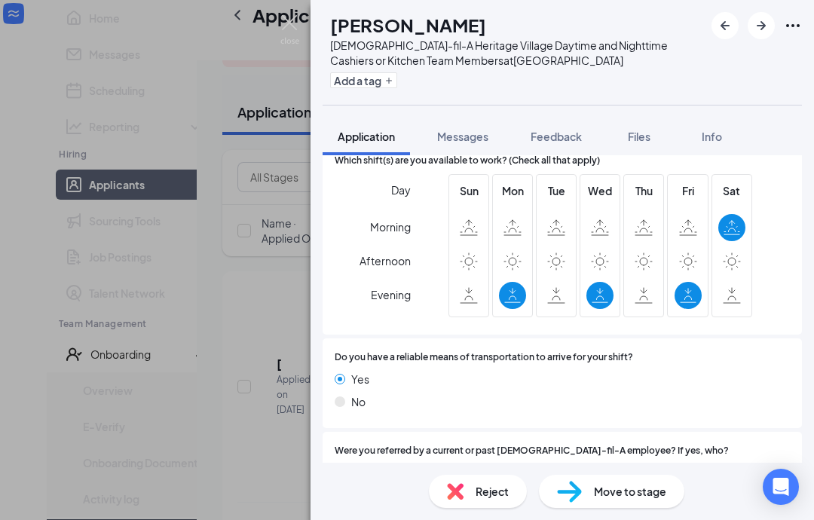
scroll to position [1977, 0]
click at [284, 29] on img at bounding box center [289, 29] width 19 height 29
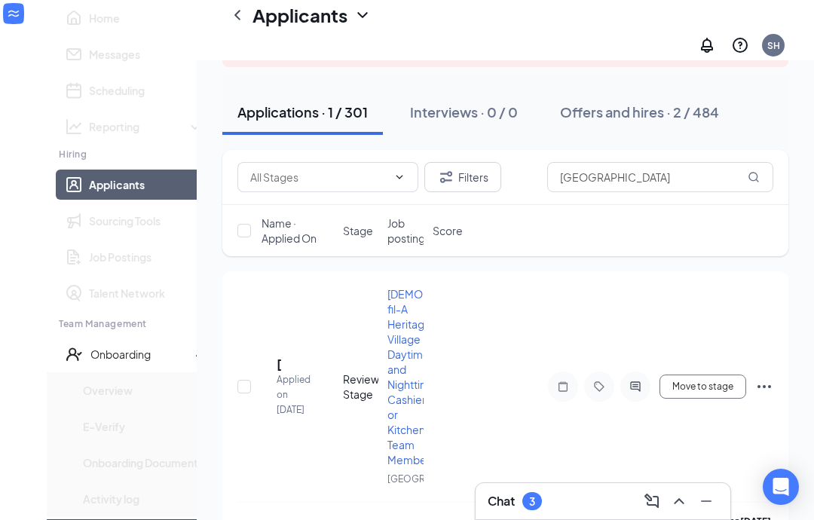
click at [31, 27] on icon "Collapse" at bounding box center [23, 34] width 15 height 15
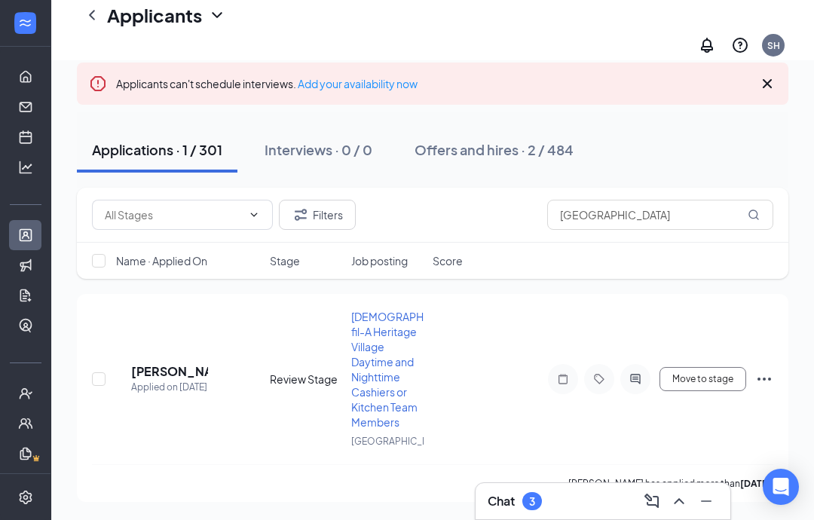
scroll to position [84, 0]
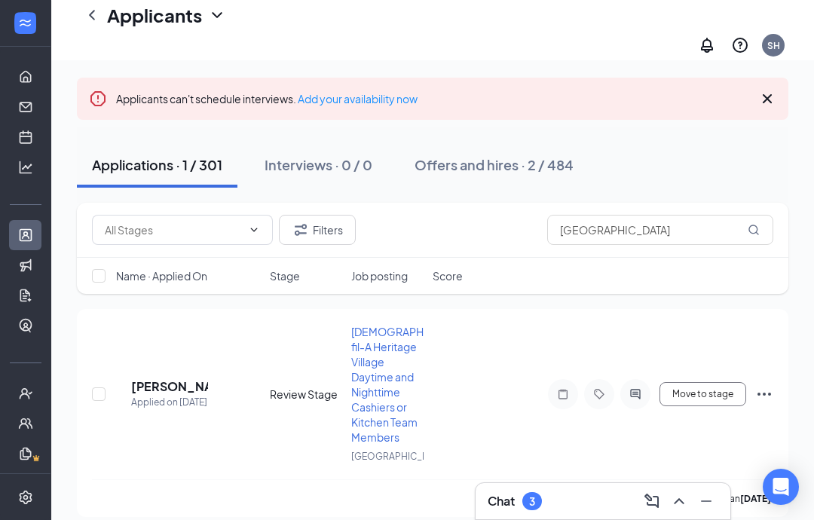
click at [673, 511] on button at bounding box center [679, 501] width 24 height 24
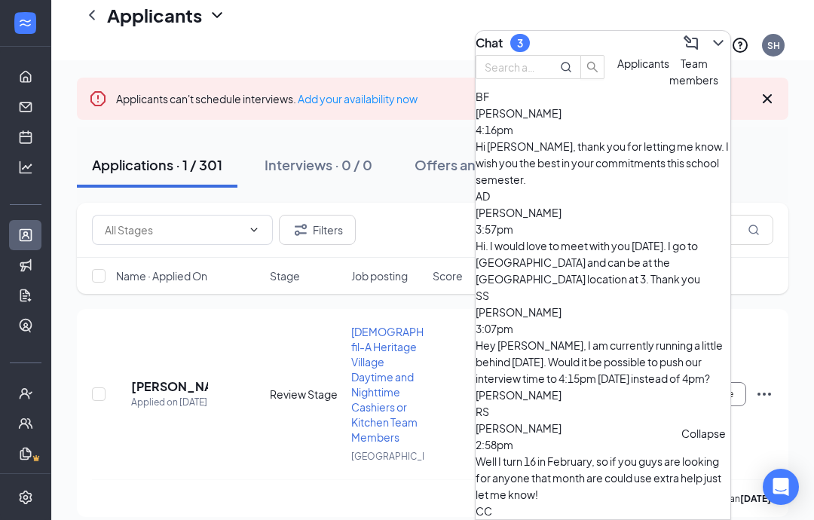
click at [706, 46] on button at bounding box center [718, 43] width 24 height 24
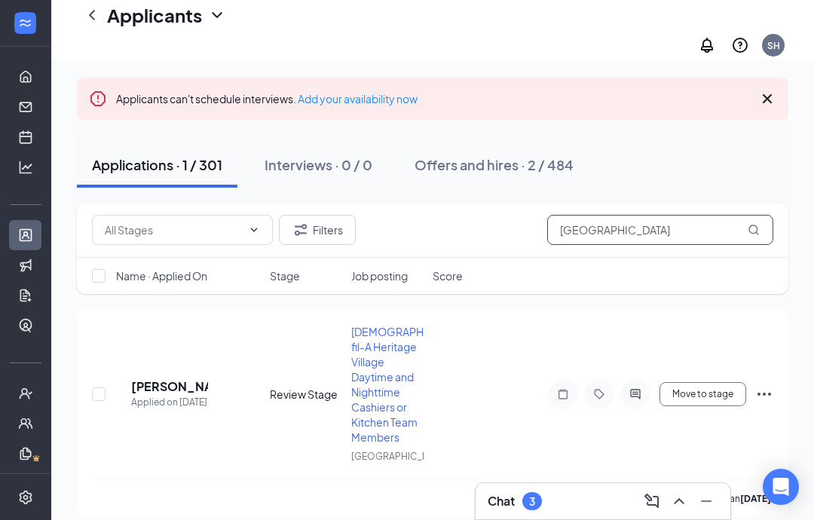
click at [680, 221] on input "[GEOGRAPHIC_DATA]" at bounding box center [660, 230] width 226 height 30
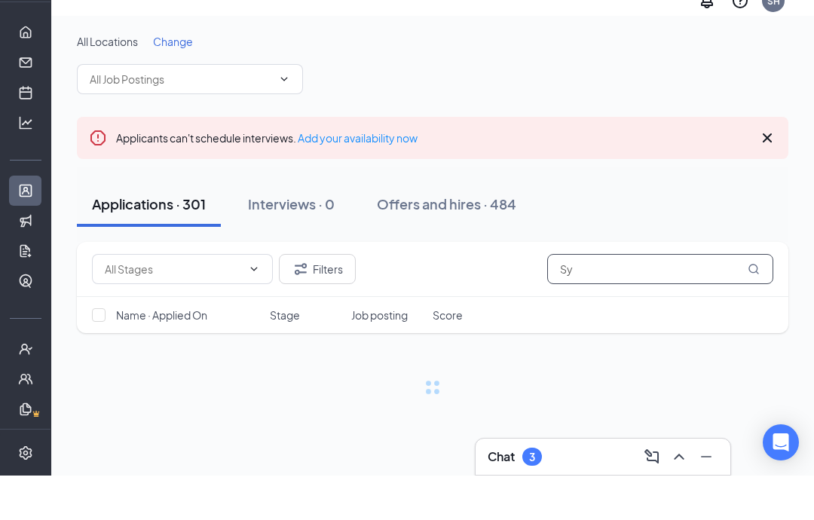
type input "S"
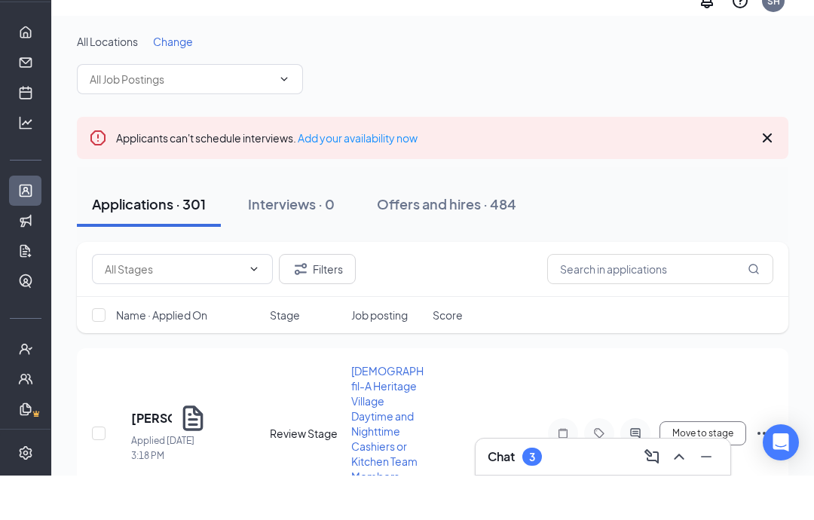
click at [436, 298] on div "Filters" at bounding box center [432, 313] width 681 height 30
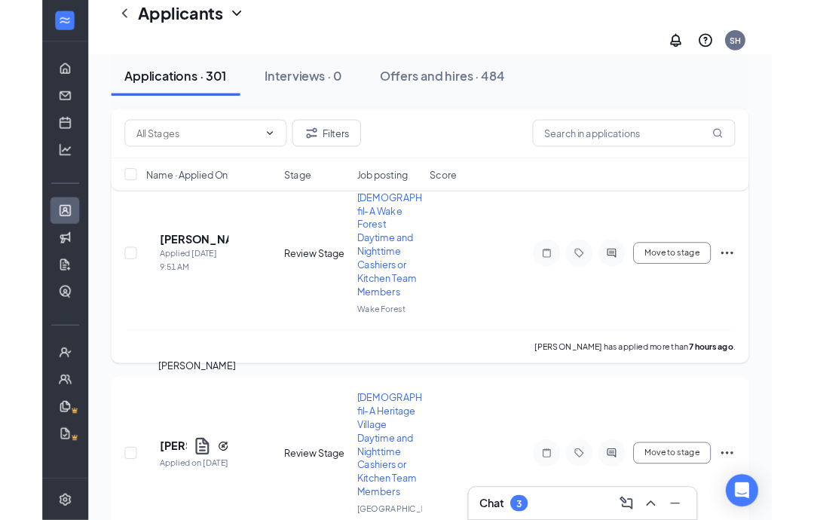
scroll to position [569, 0]
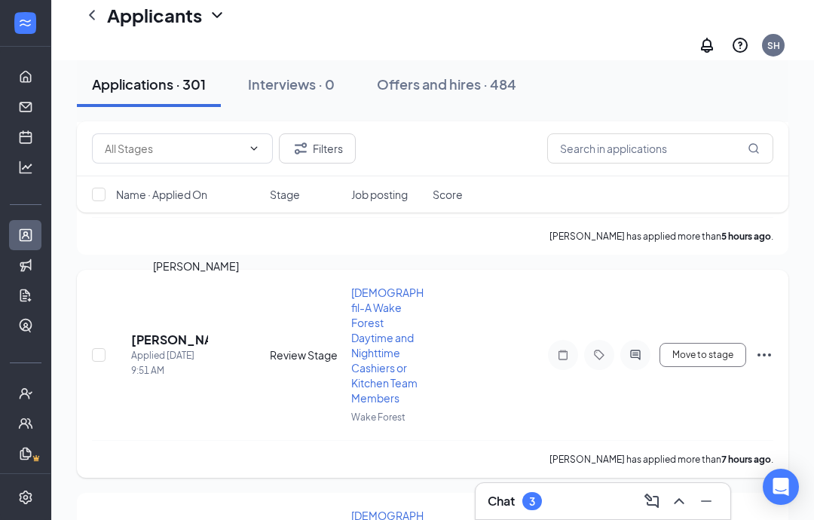
click at [185, 331] on h5 "[PERSON_NAME]" at bounding box center [169, 339] width 77 height 17
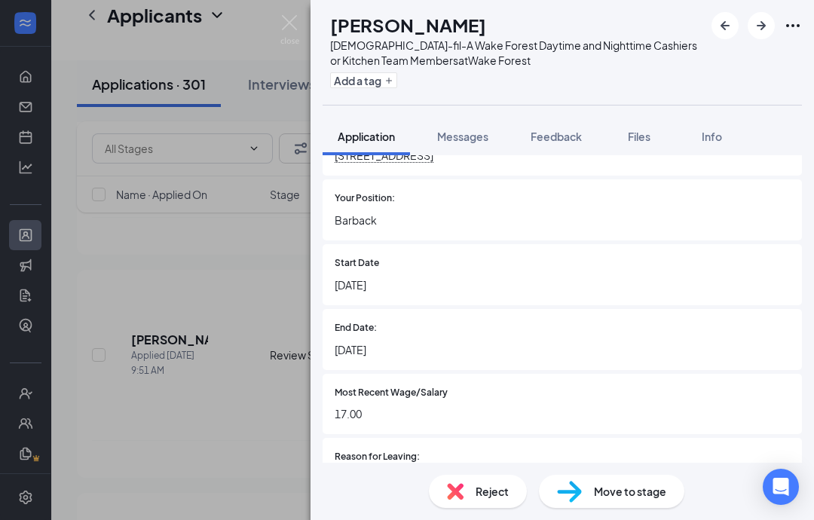
scroll to position [994, 0]
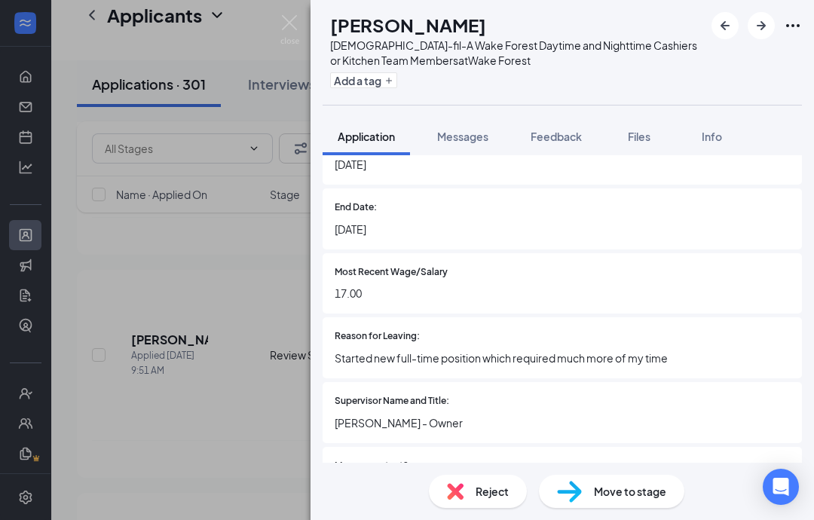
click at [182, 379] on div "RR [PERSON_NAME] [DEMOGRAPHIC_DATA]-fil-A Wake Forest Daytime and Nighttime Cas…" at bounding box center [407, 260] width 814 height 520
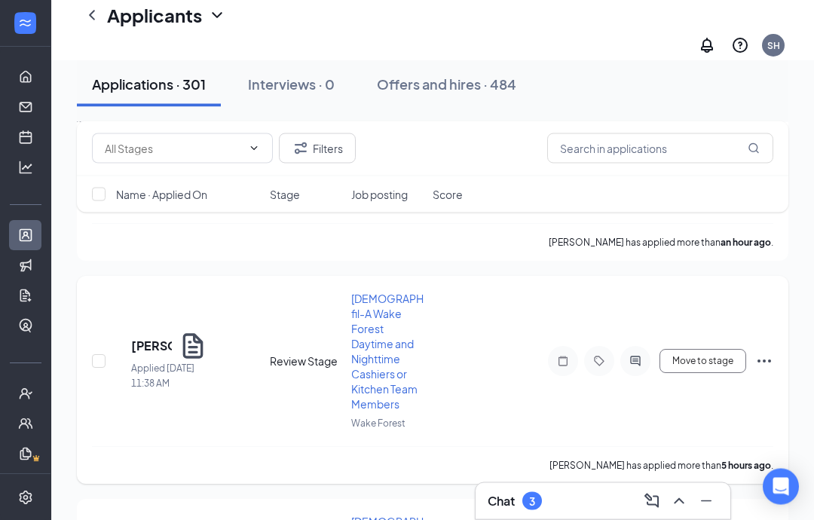
scroll to position [326, 0]
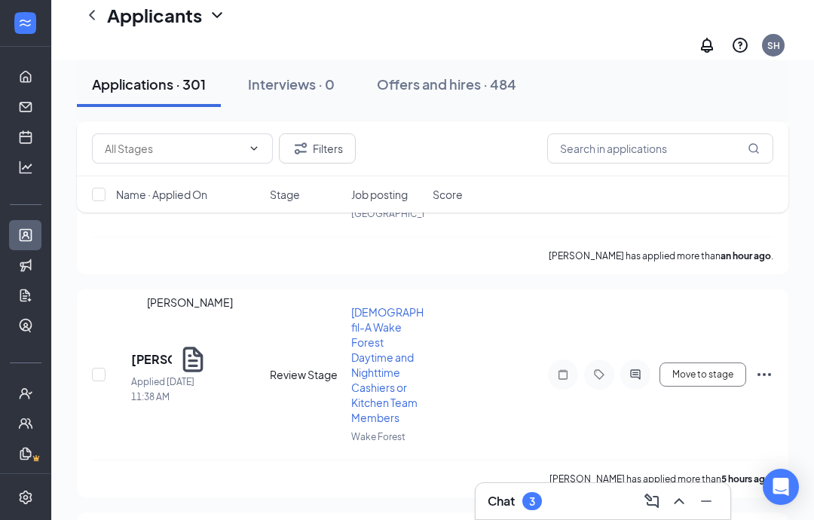
click at [161, 316] on div "[PERSON_NAME]" at bounding box center [190, 305] width 86 height 23
click at [157, 351] on h5 "[PERSON_NAME]" at bounding box center [151, 359] width 41 height 17
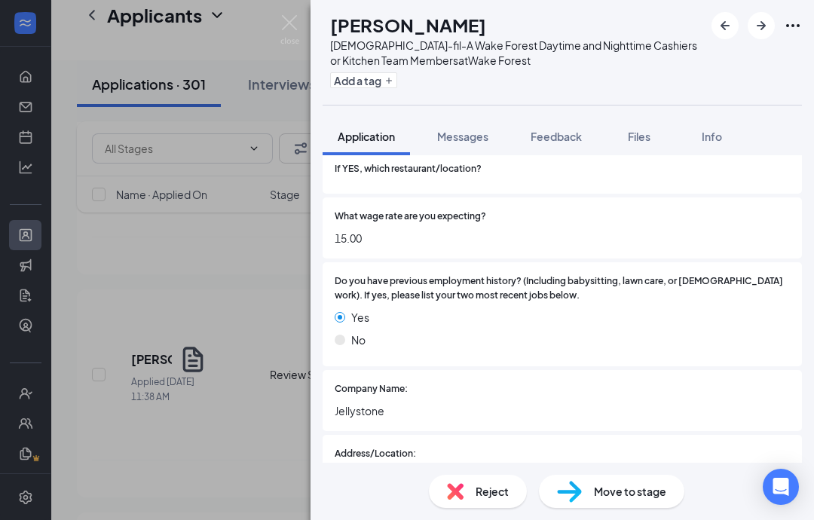
scroll to position [664, 0]
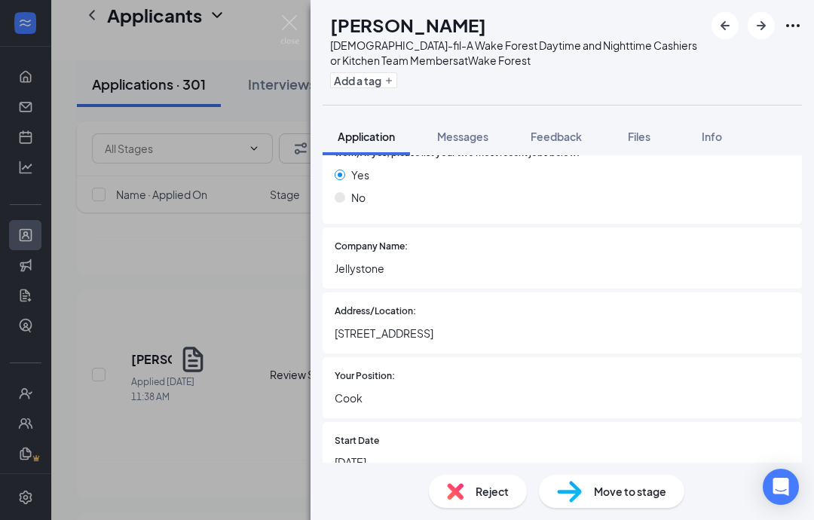
click at [285, 292] on div "TO [PERSON_NAME] [DEMOGRAPHIC_DATA]-fil-A Wake Forest Daytime and Nighttime Cas…" at bounding box center [407, 260] width 814 height 520
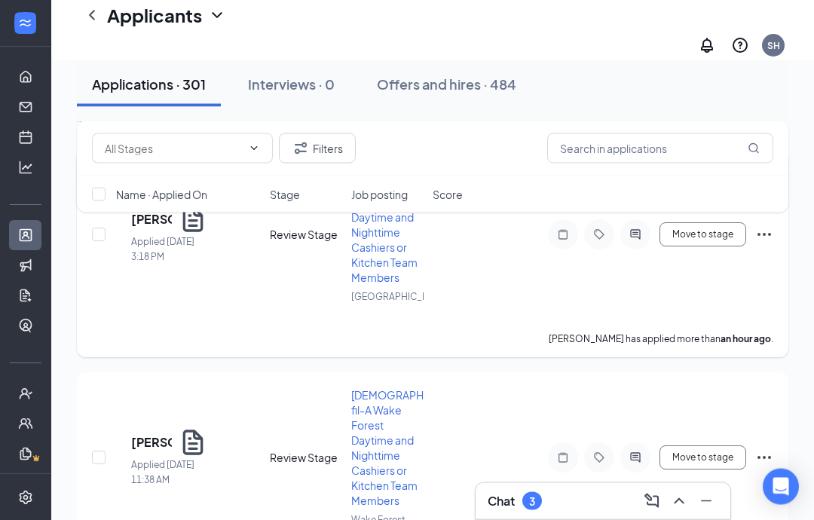
scroll to position [156, 0]
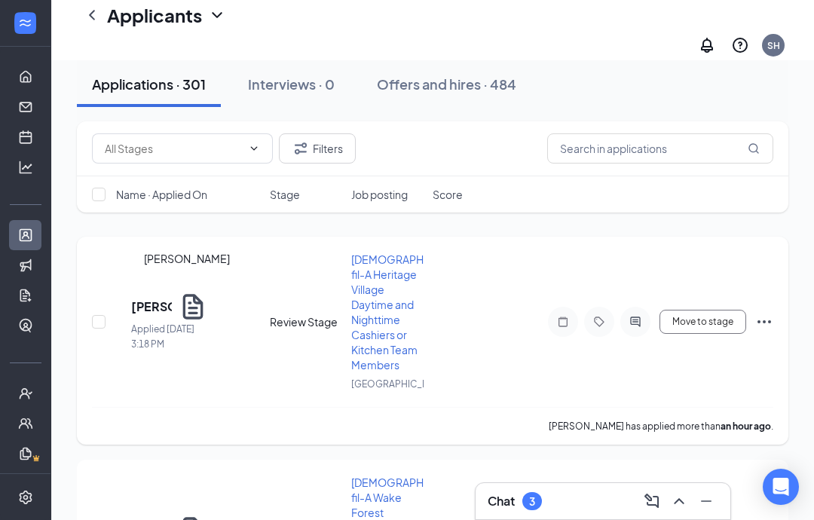
click at [170, 298] on h5 "[PERSON_NAME]" at bounding box center [151, 306] width 41 height 17
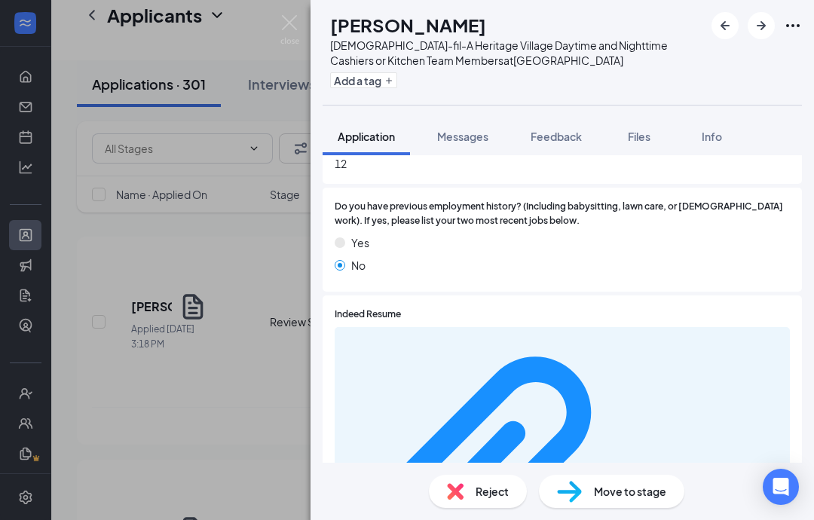
scroll to position [492, 0]
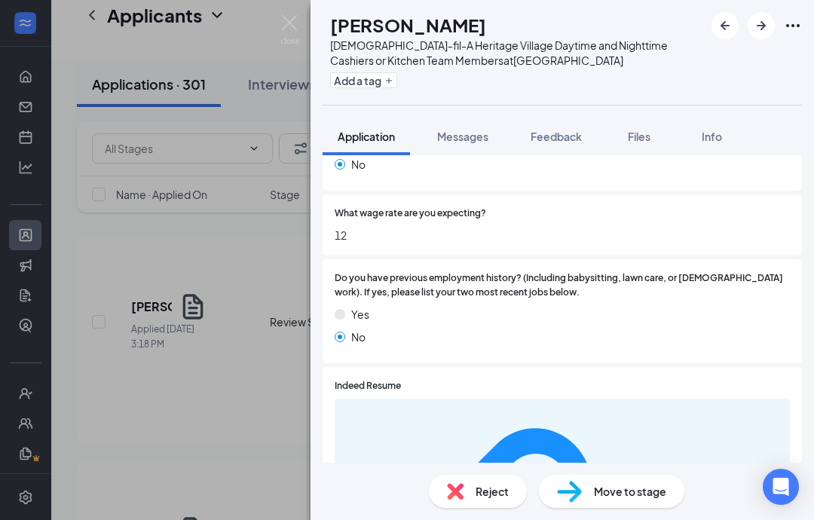
click at [202, 298] on div "DC [PERSON_NAME] [DEMOGRAPHIC_DATA]-fil-A Heritage Village Daytime and Nighttim…" at bounding box center [407, 260] width 814 height 520
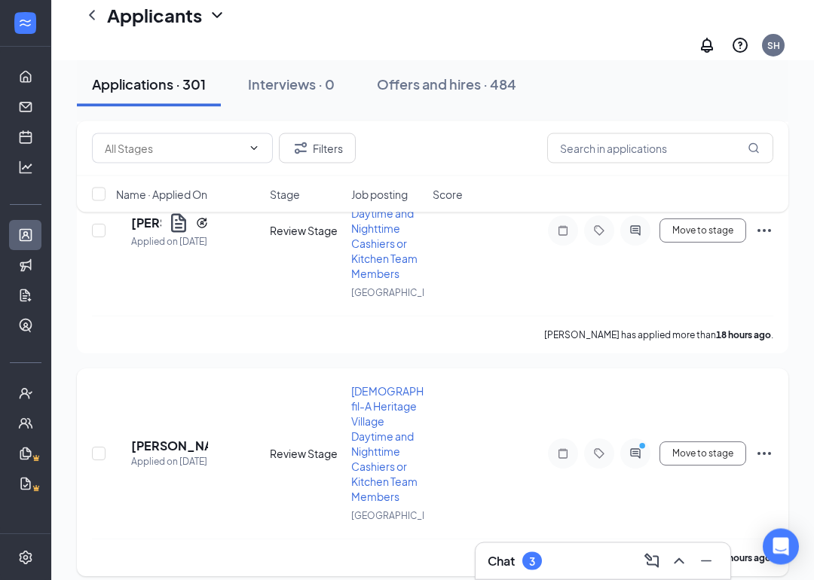
scroll to position [916, 0]
click at [627, 447] on icon "ActiveChat" at bounding box center [635, 453] width 18 height 12
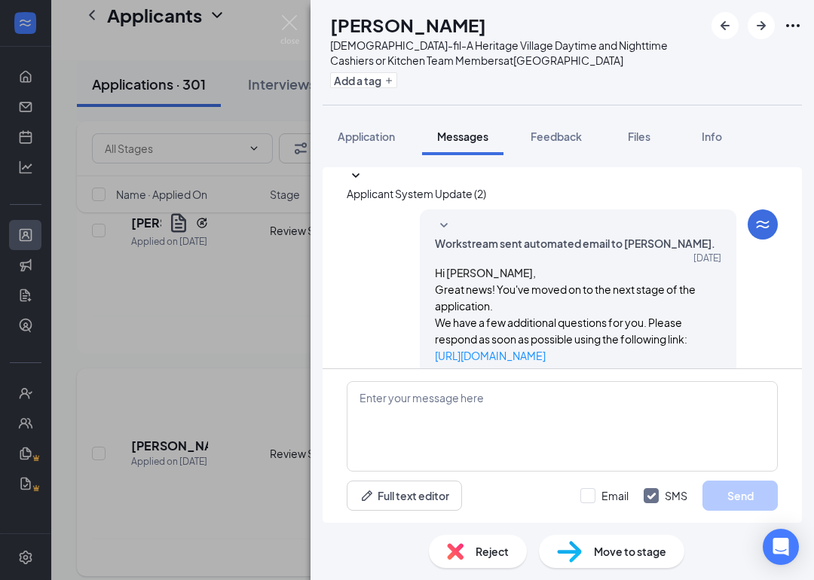
scroll to position [724, 0]
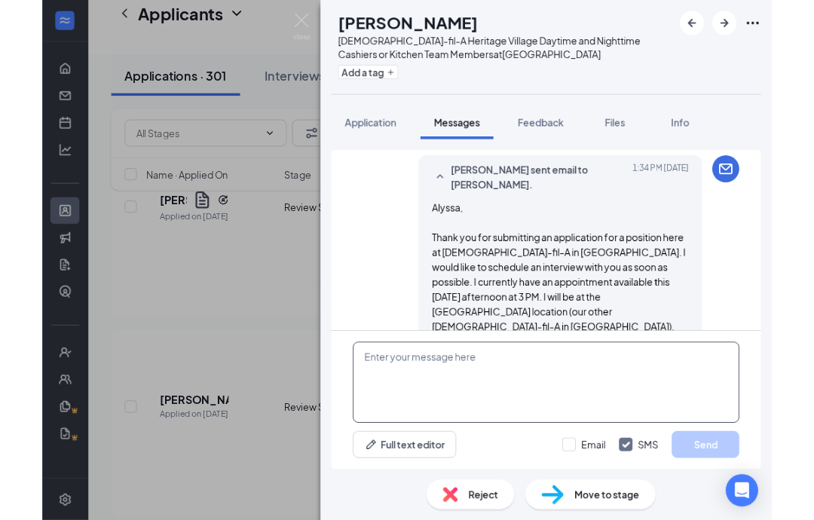
scroll to position [976, 0]
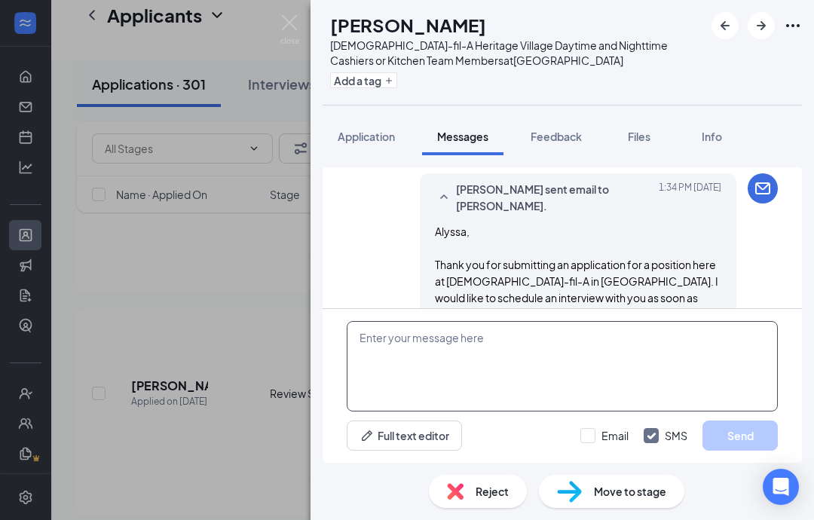
click at [588, 343] on textarea at bounding box center [561, 366] width 431 height 90
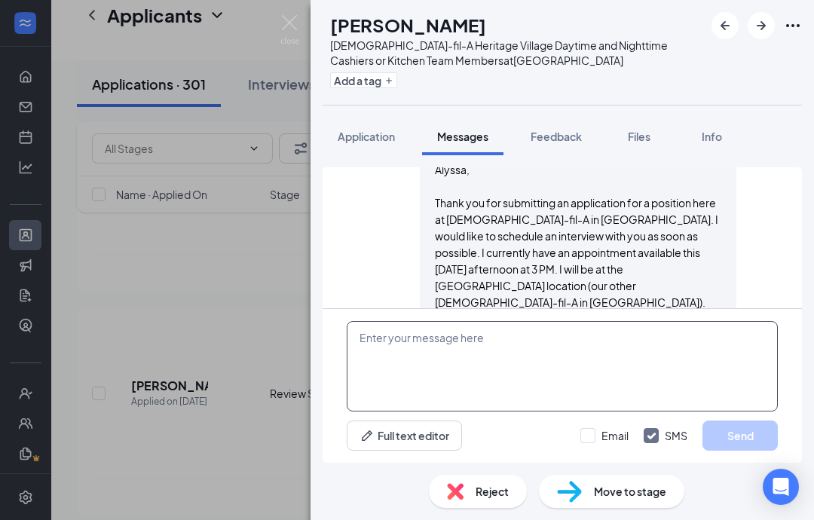
scroll to position [975, 0]
click at [633, 354] on textarea at bounding box center [561, 366] width 431 height 90
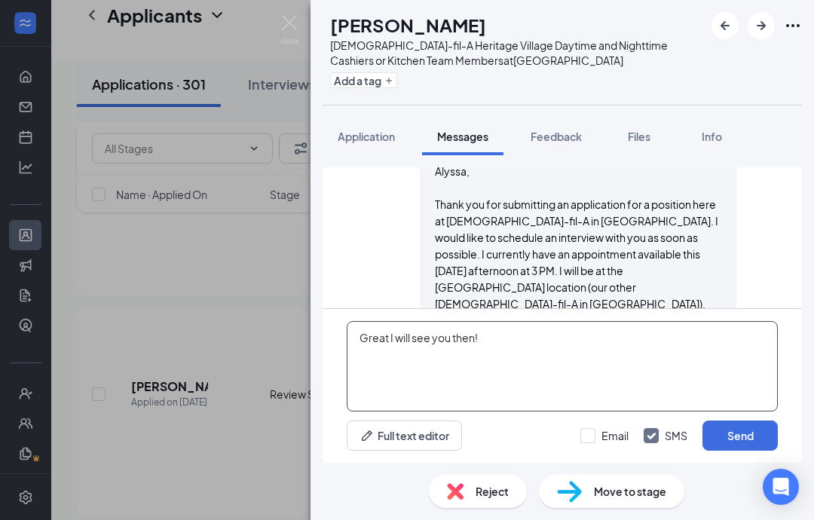
paste textarea "Please take the assessment in this link before we meet: [URL][DOMAIN_NAME] It w…"
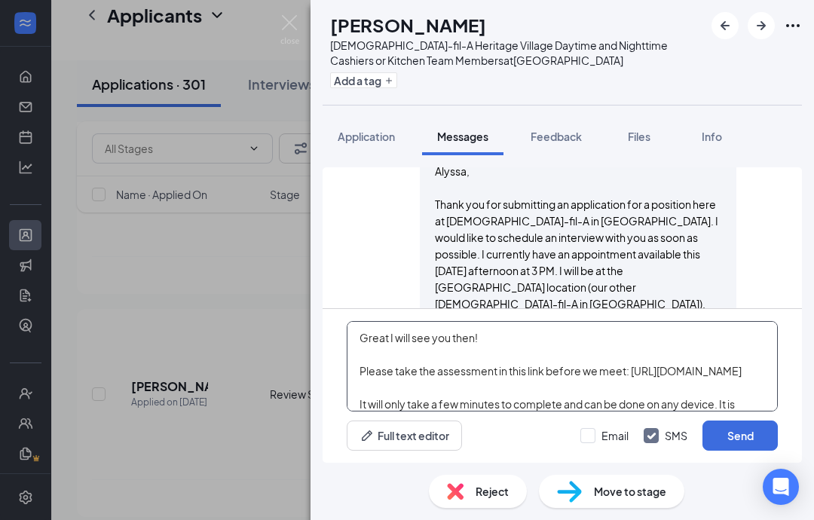
scroll to position [42, 0]
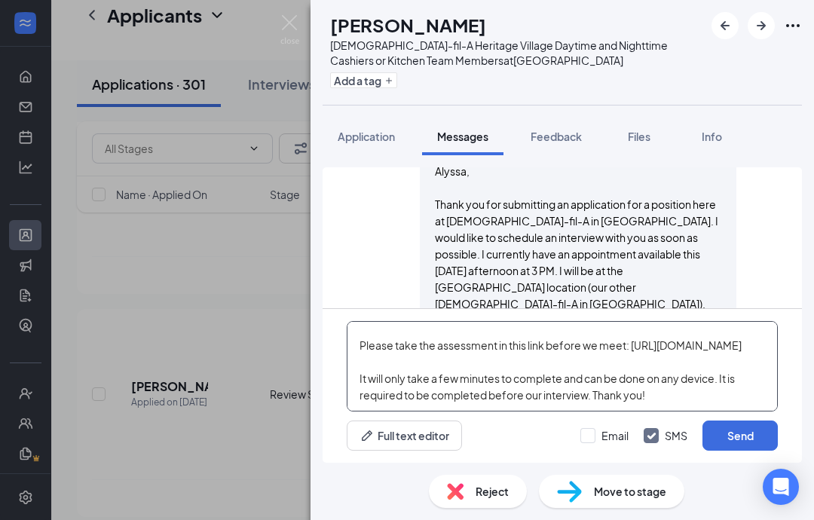
type textarea "Great I will see you then! Please take the assessment in this link before we me…"
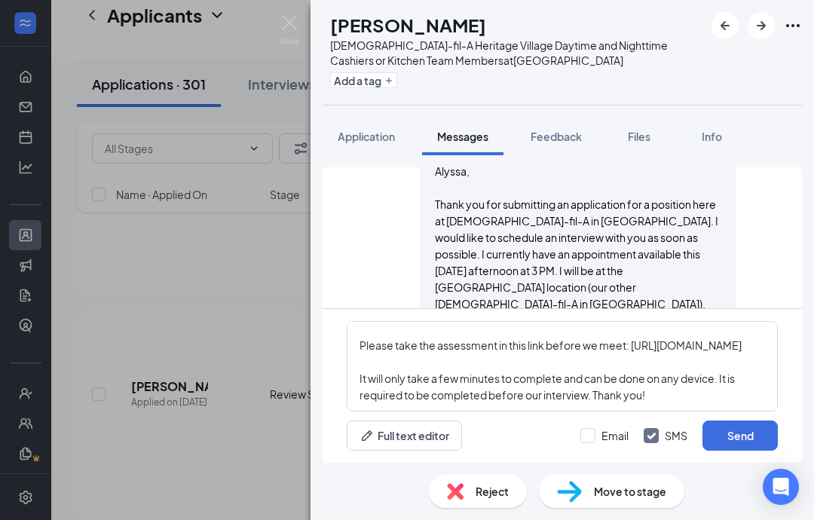
click at [795, 337] on div "Great I will see you then! Please take the assessment in this link before we me…" at bounding box center [561, 386] width 479 height 154
click at [591, 435] on input "Email" at bounding box center [604, 435] width 48 height 15
checkbox input "true"
click at [746, 429] on button "Send" at bounding box center [739, 435] width 75 height 30
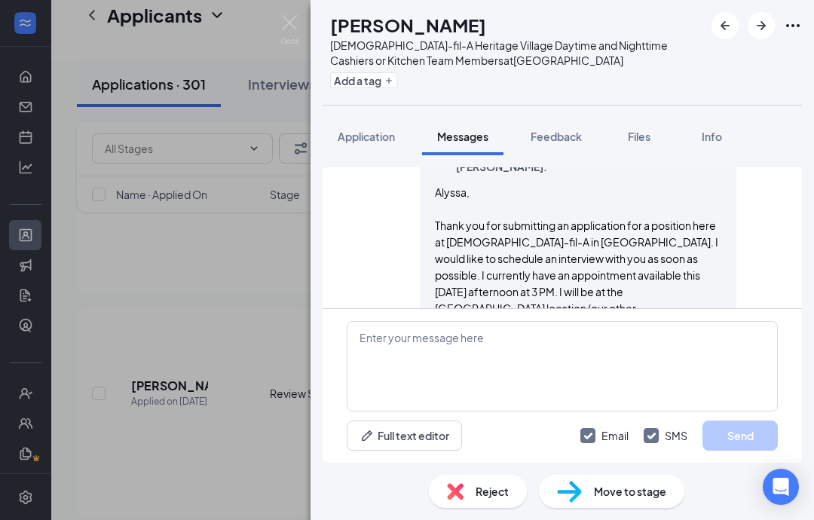
scroll to position [1212, 0]
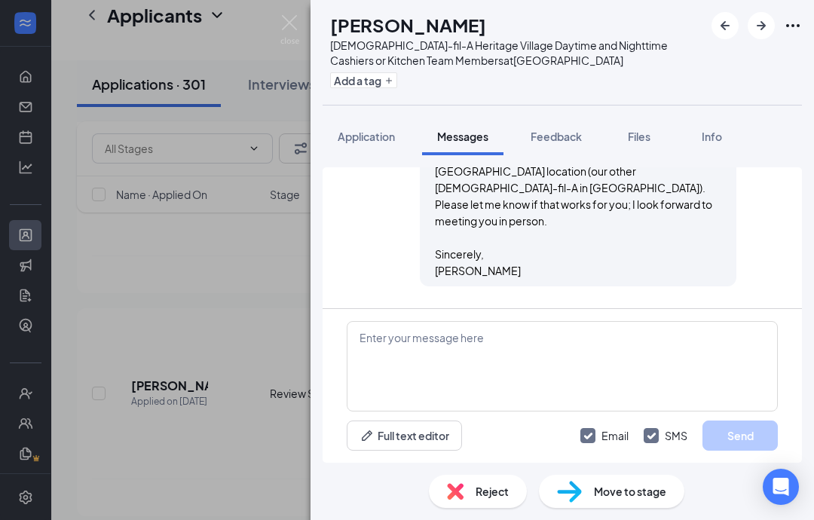
click at [290, 20] on img at bounding box center [289, 29] width 19 height 29
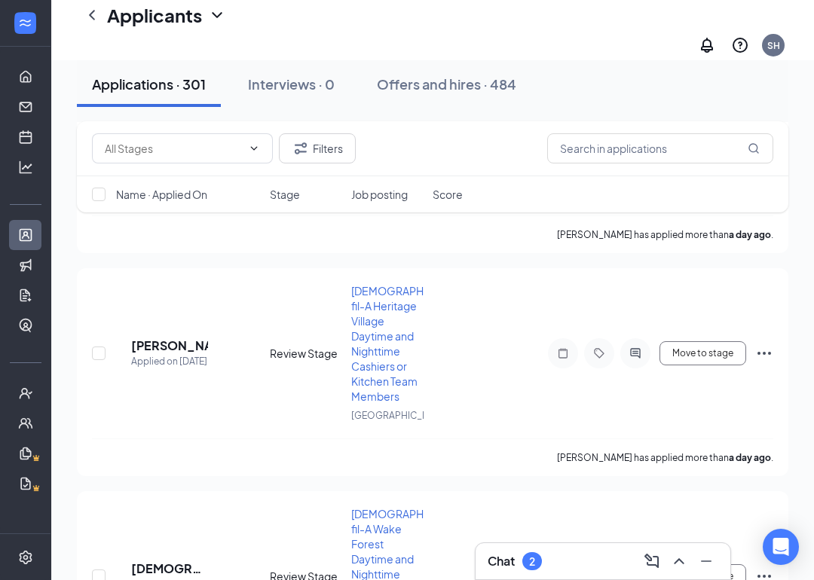
scroll to position [1706, 0]
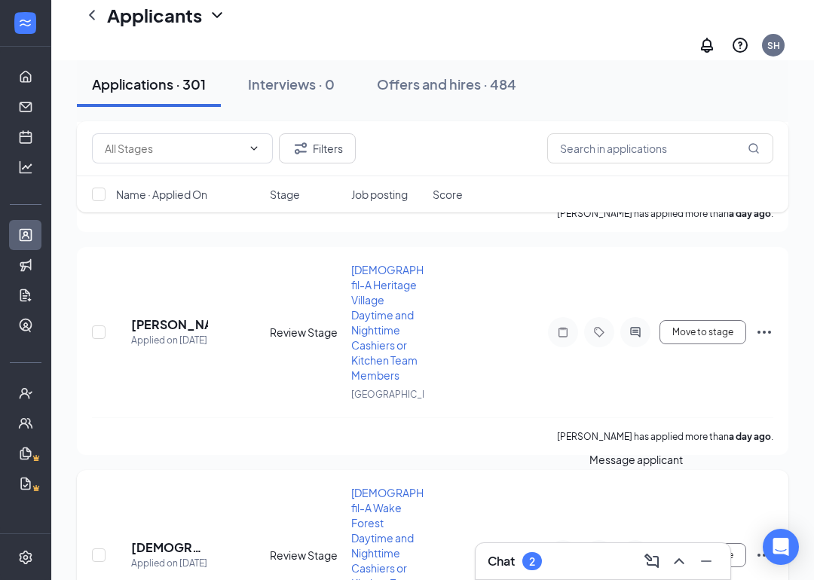
click at [635, 519] on icon "ActiveChat" at bounding box center [635, 555] width 10 height 10
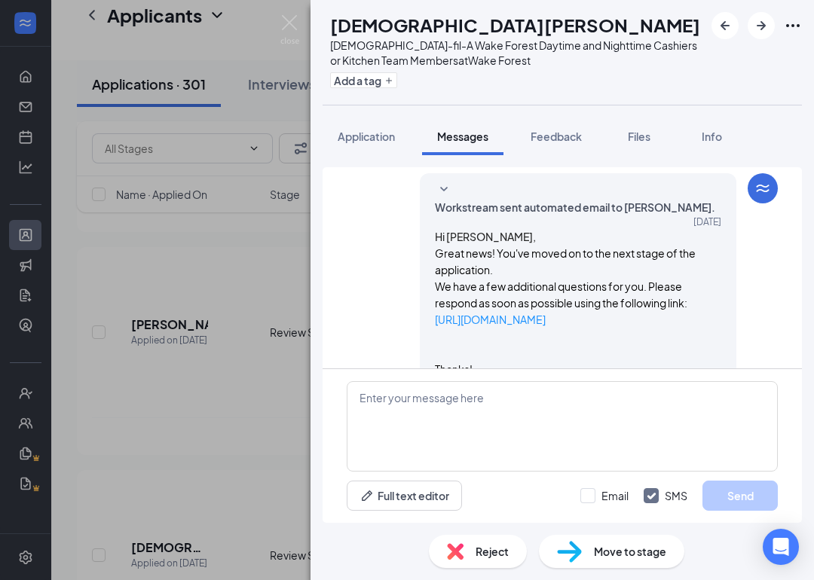
scroll to position [99, 0]
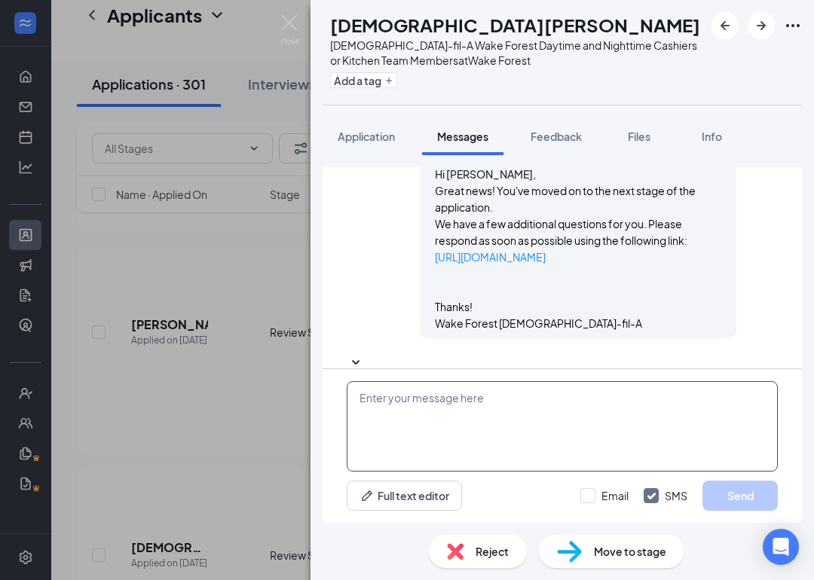
click at [388, 381] on textarea at bounding box center [561, 426] width 431 height 90
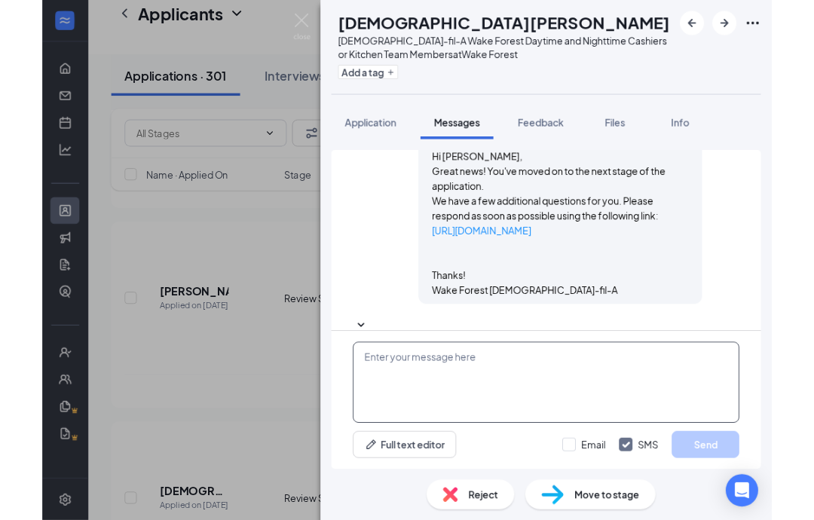
scroll to position [1766, 0]
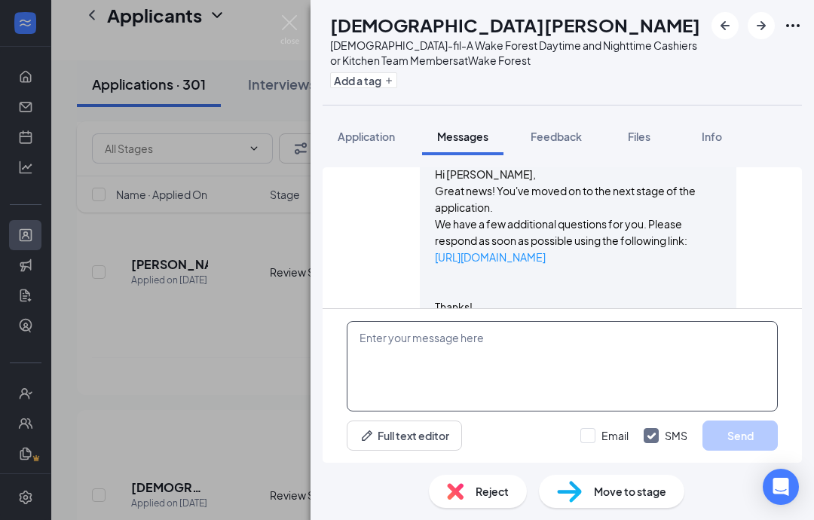
click at [370, 340] on textarea at bounding box center [561, 366] width 431 height 90
paste textarea "Thank you for submitting an application for a position here at [DEMOGRAPHIC_DAT…"
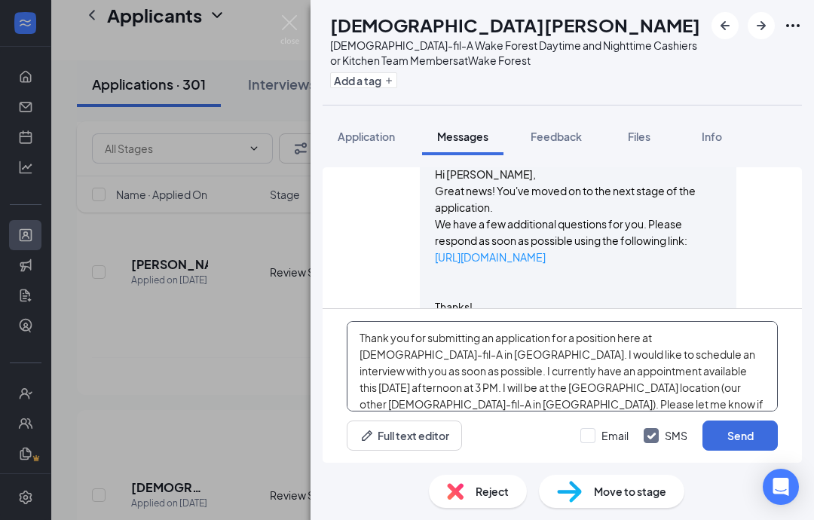
scroll to position [0, 0]
click at [356, 331] on textarea "Thank you for submitting an application for a position here at [DEMOGRAPHIC_DAT…" at bounding box center [561, 366] width 431 height 90
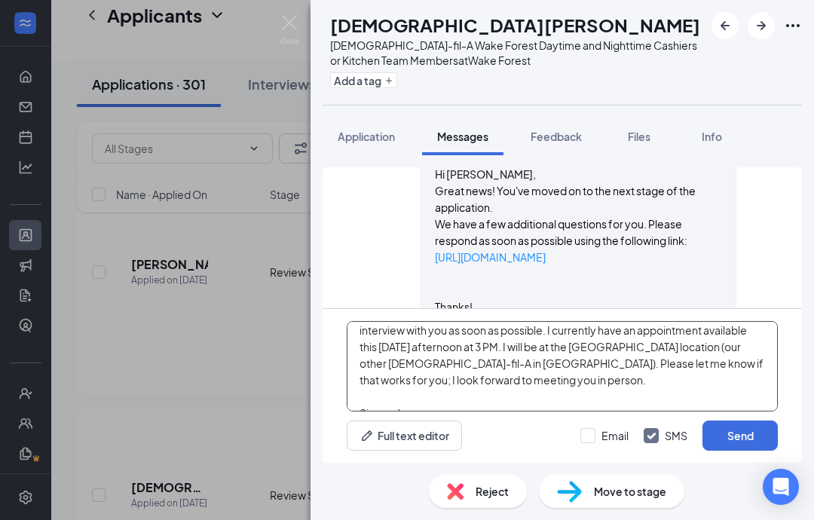
scroll to position [75, 0]
click at [721, 340] on textarea "[DEMOGRAPHIC_DATA], Thank you for submitting an application for a position here…" at bounding box center [561, 366] width 431 height 90
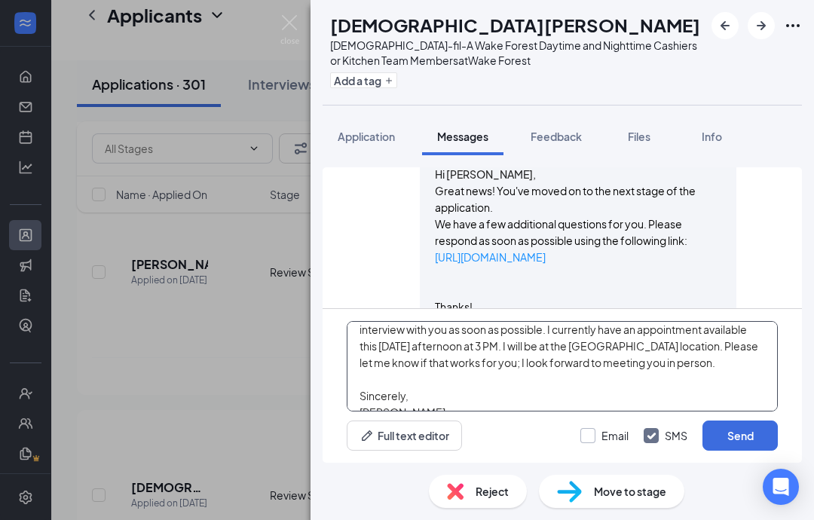
type textarea "[DEMOGRAPHIC_DATA], Thank you for submitting an application for a position here…"
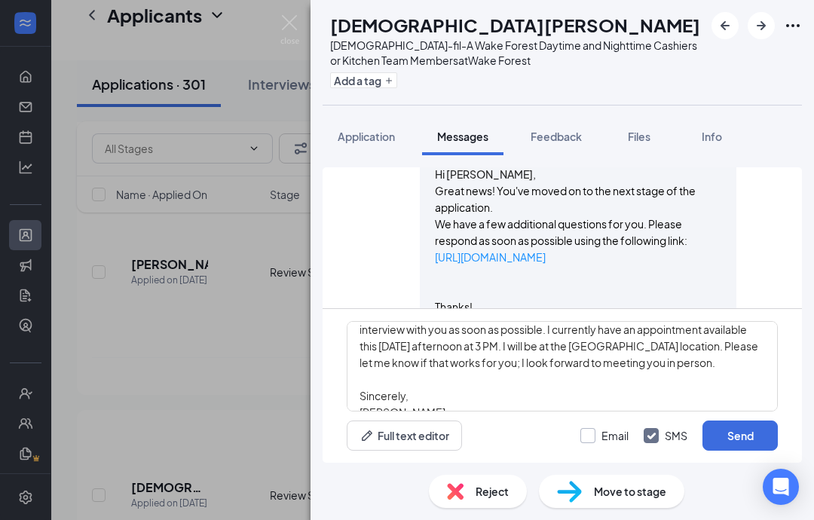
click at [595, 429] on label "Email" at bounding box center [604, 435] width 48 height 15
click at [595, 429] on input "Email" at bounding box center [604, 435] width 48 height 15
checkbox input "true"
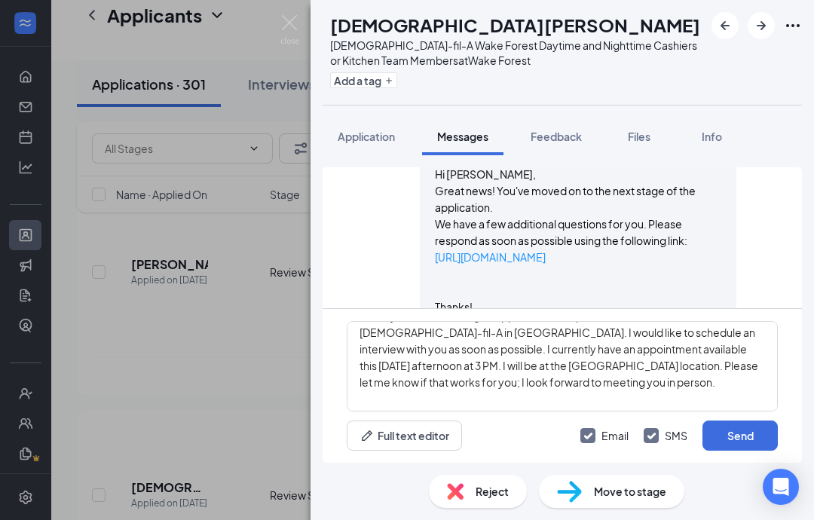
scroll to position [53, 0]
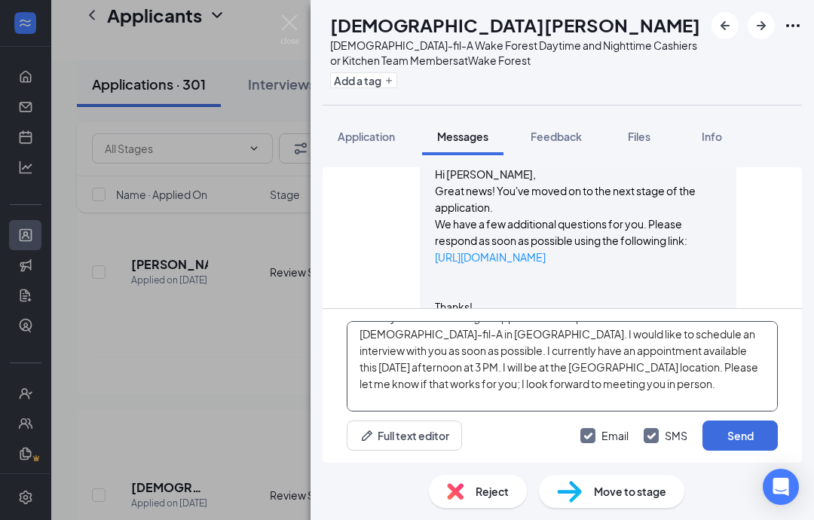
click at [677, 350] on textarea "[DEMOGRAPHIC_DATA], Thank you for submitting an application for a position here…" at bounding box center [561, 366] width 431 height 90
type textarea "[DEMOGRAPHIC_DATA], Thank you for submitting an application for a position here…"
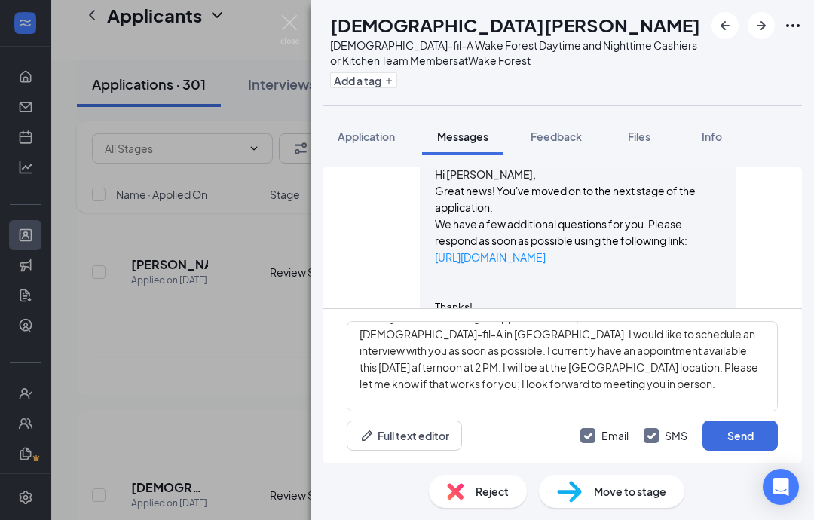
click at [520, 426] on div "Full text editor Email SMS Send" at bounding box center [561, 435] width 431 height 30
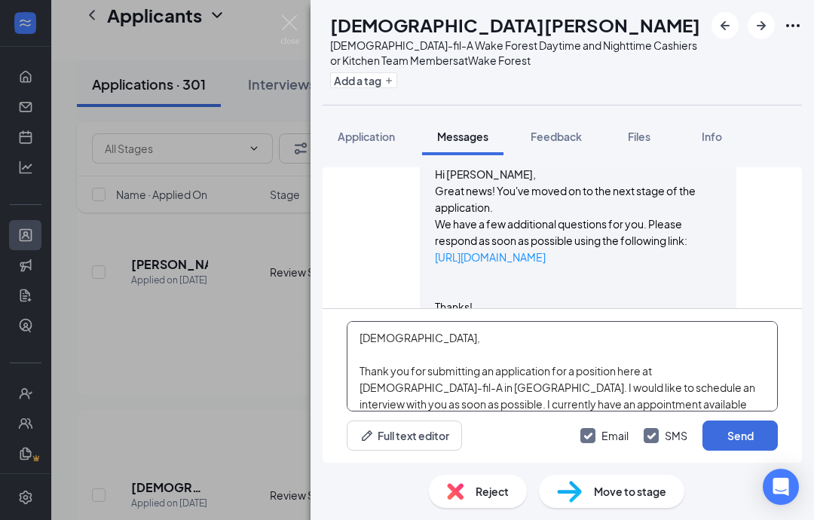
scroll to position [0, 0]
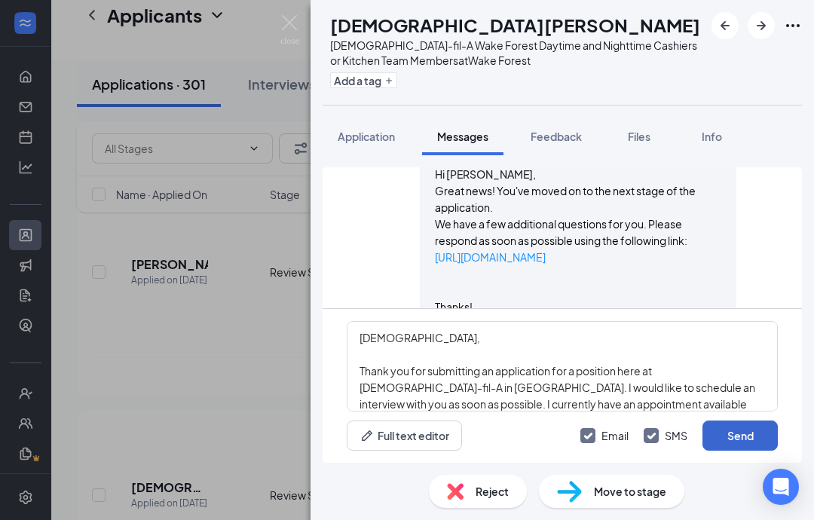
click at [745, 447] on button "Send" at bounding box center [739, 435] width 75 height 30
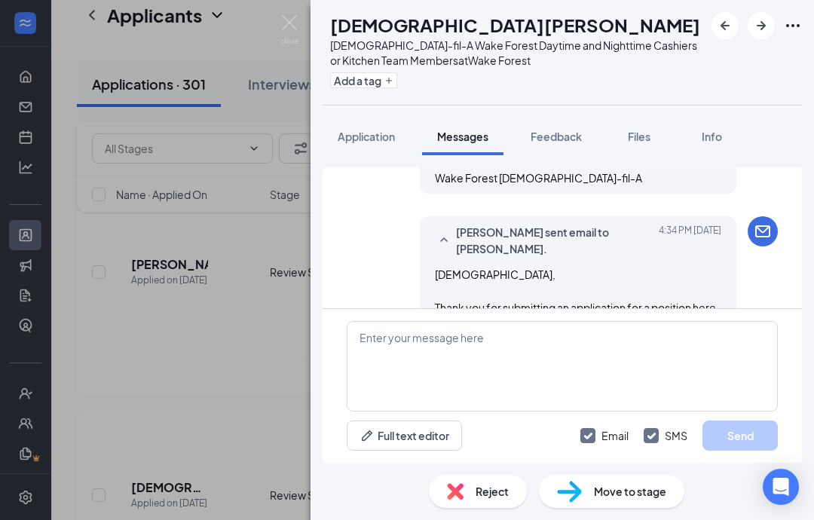
scroll to position [686, 0]
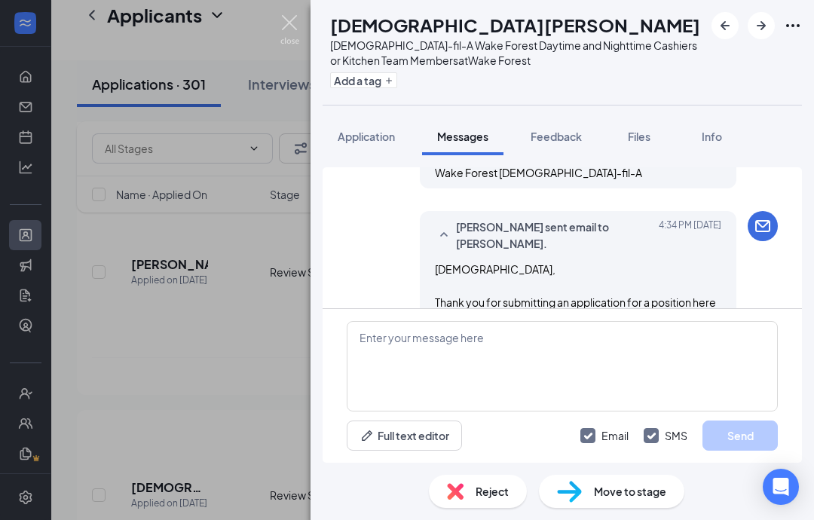
click at [286, 20] on img at bounding box center [289, 29] width 19 height 29
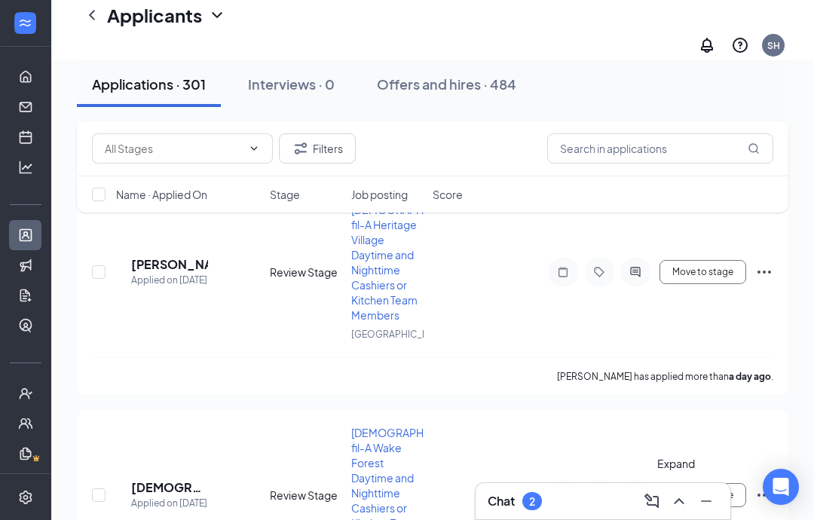
click at [680, 496] on icon "ChevronUp" at bounding box center [679, 501] width 18 height 18
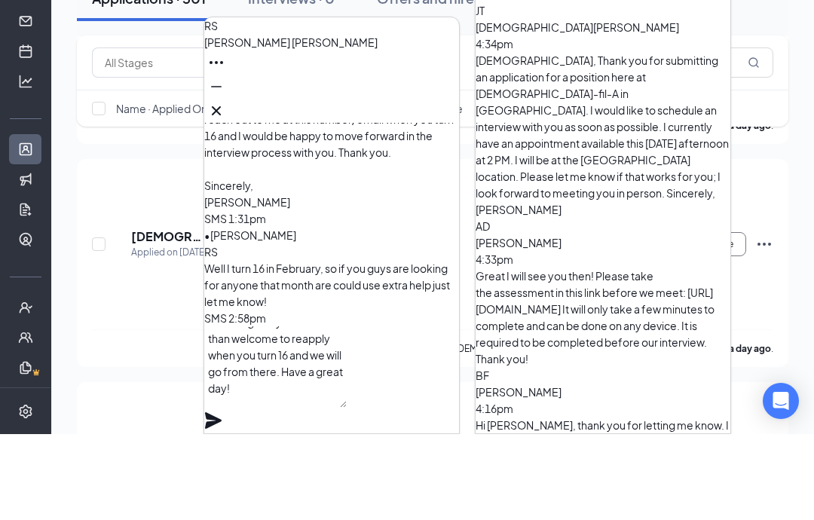
scroll to position [32, 0]
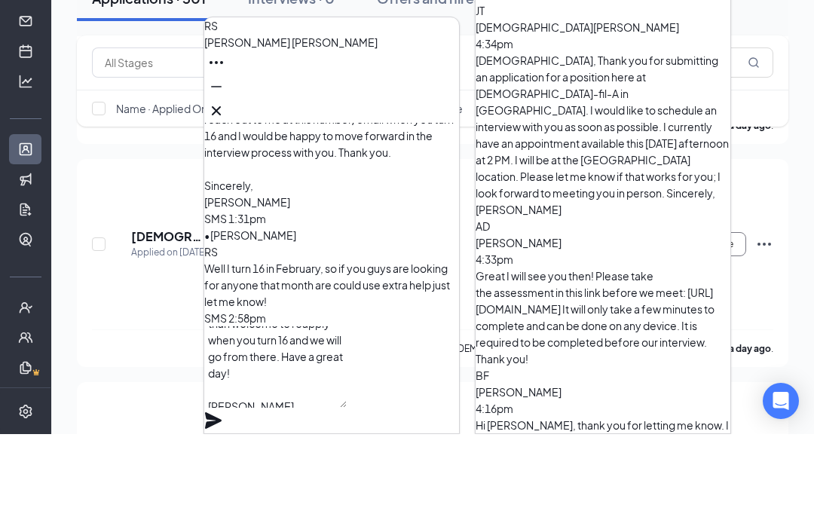
drag, startPoint x: 300, startPoint y: 499, endPoint x: -1, endPoint y: -2019, distance: 2535.3
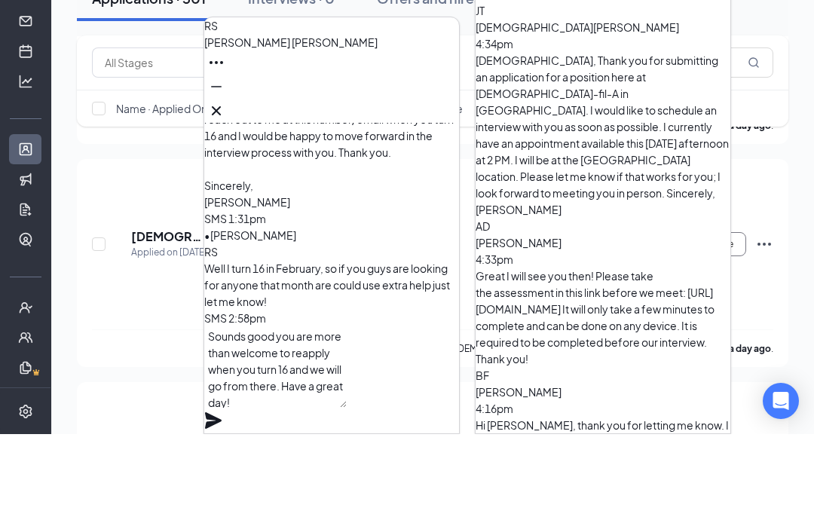
scroll to position [23, 0]
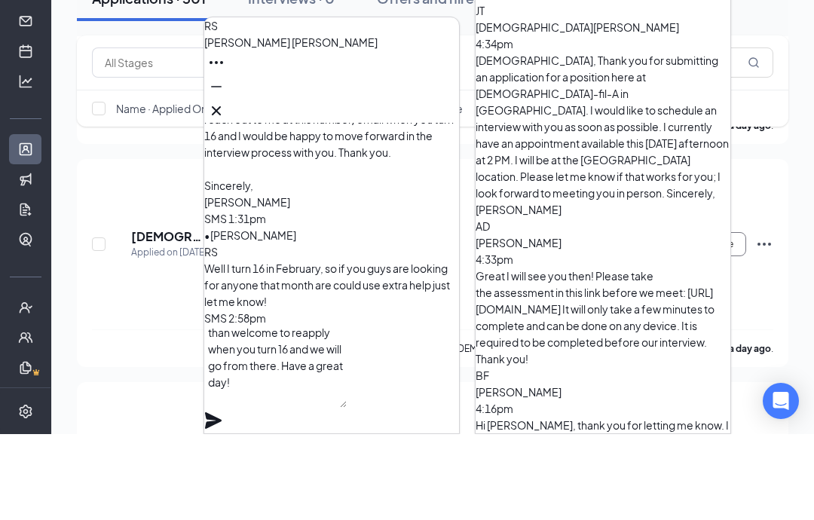
click at [346, 412] on textarea "Sounds good you are more than welcome to reapply when you turn 16 and we will g…" at bounding box center [275, 452] width 142 height 81
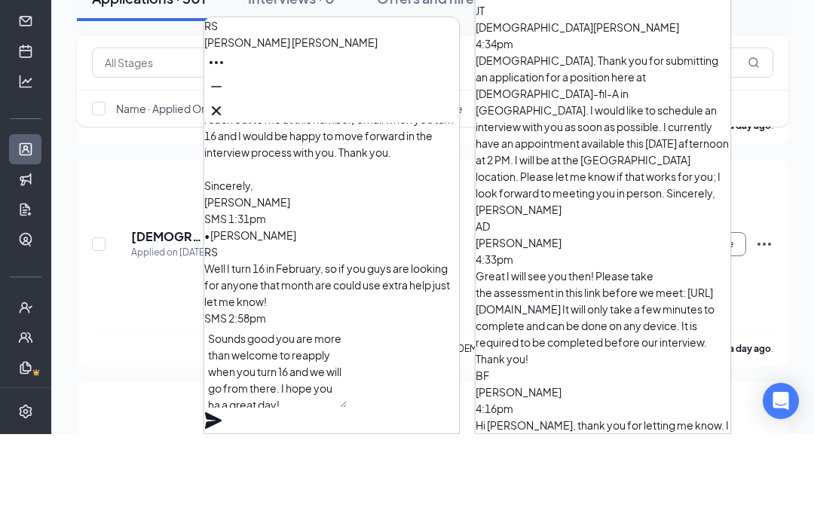
scroll to position [2, 0]
drag, startPoint x: 378, startPoint y: 365, endPoint x: -1, endPoint y: -2019, distance: 2413.2
type textarea "Sounds good you are more than welcome to reapply when you turn 16 and we will g…"
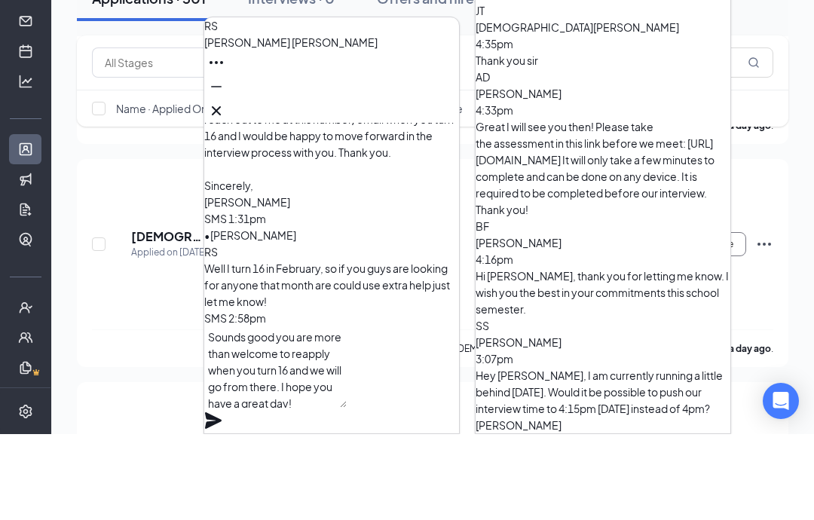
scroll to position [2018, 0]
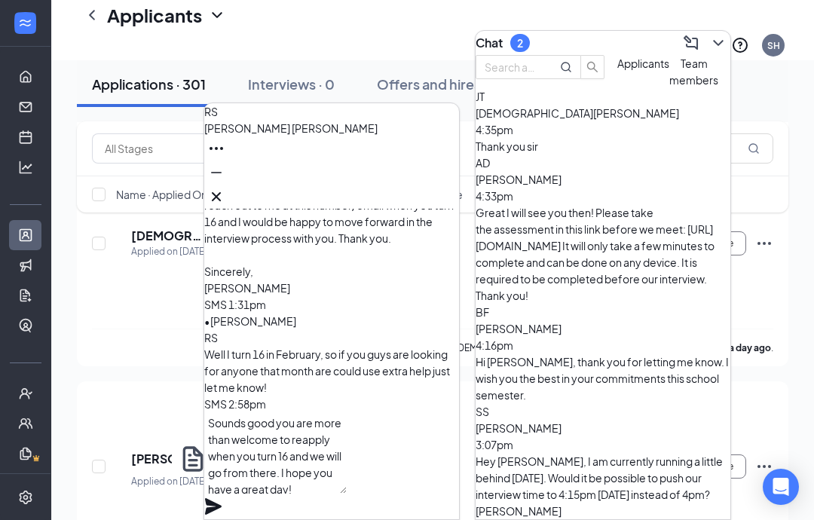
click at [442, 378] on div "RS [PERSON_NAME] Applicant [DEMOGRAPHIC_DATA]-fil-A Heritage Village Daytime an…" at bounding box center [331, 364] width 255 height 310
click at [221, 498] on icon "Plane" at bounding box center [213, 506] width 17 height 17
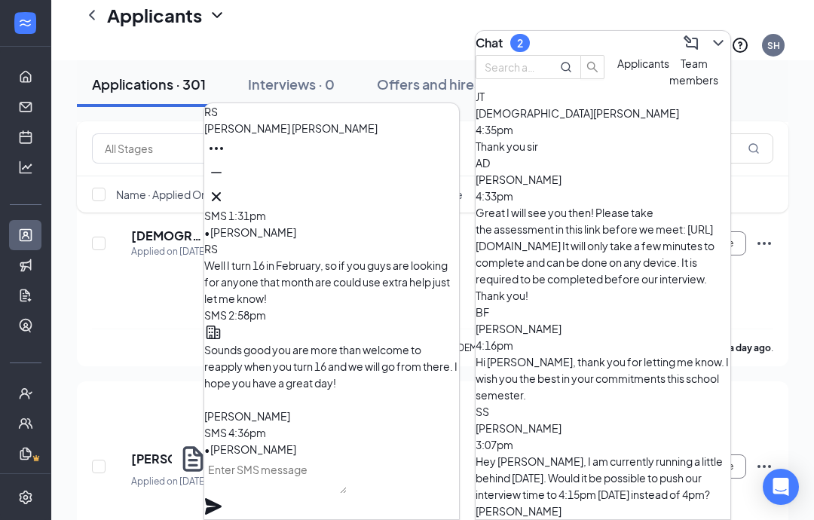
scroll to position [0, 0]
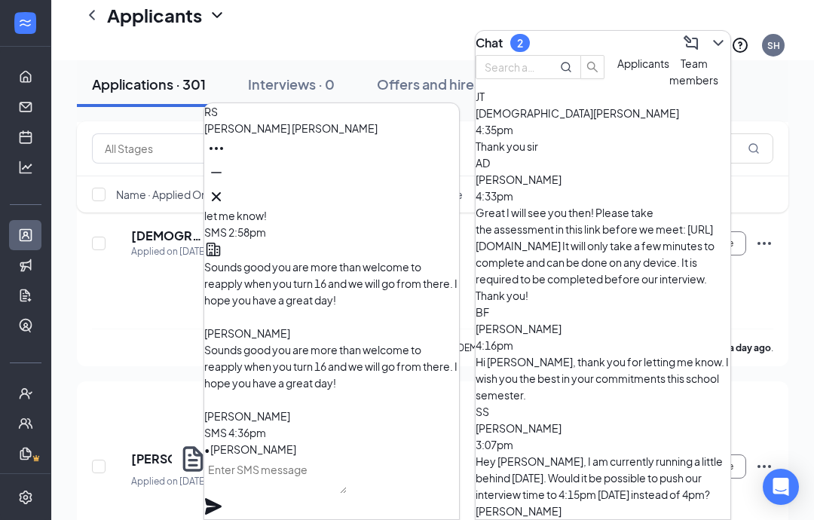
click at [577, 154] on div "Thank you sir" at bounding box center [602, 146] width 255 height 17
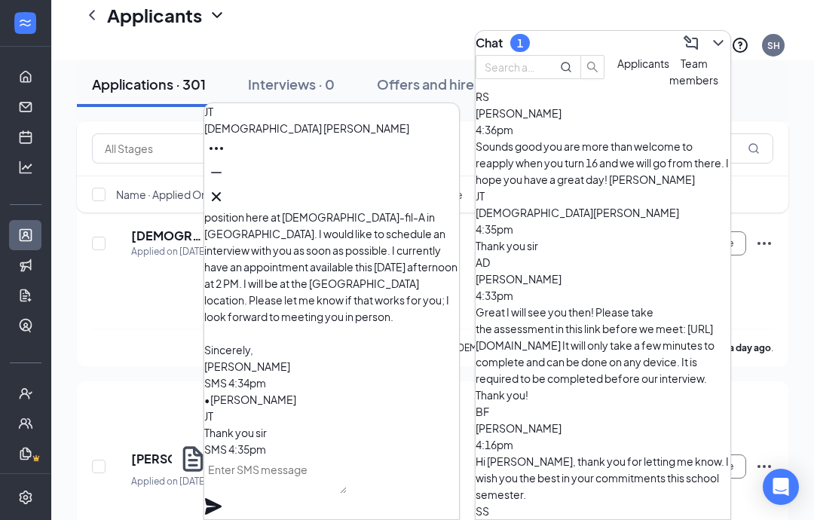
scroll to position [2183, 0]
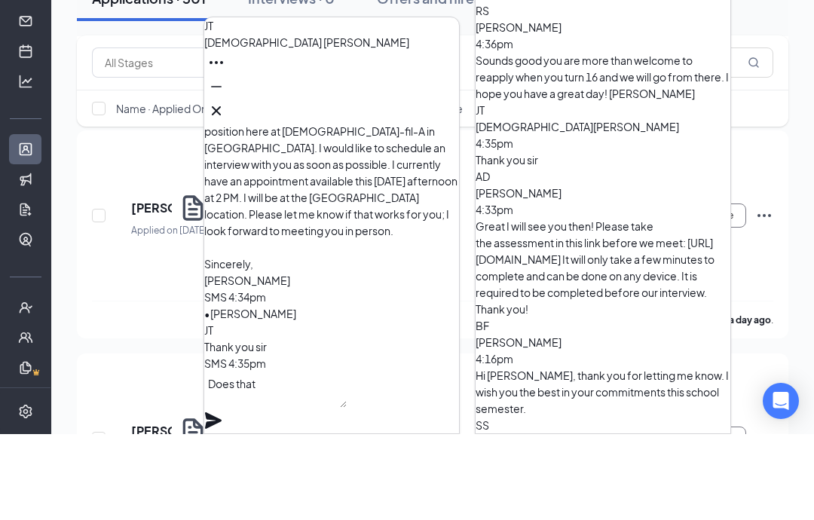
drag, startPoint x: 268, startPoint y: 489, endPoint x: -1, endPoint y: -2270, distance: 2772.3
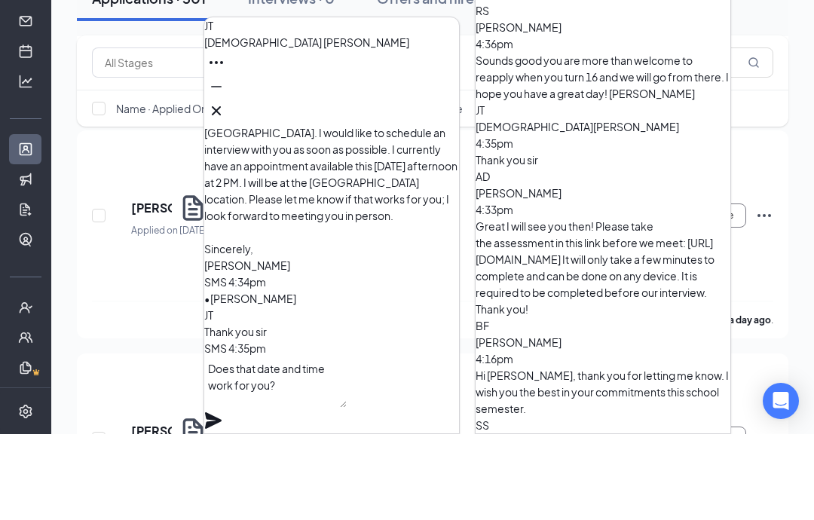
type textarea "Does that date and time work for you?"
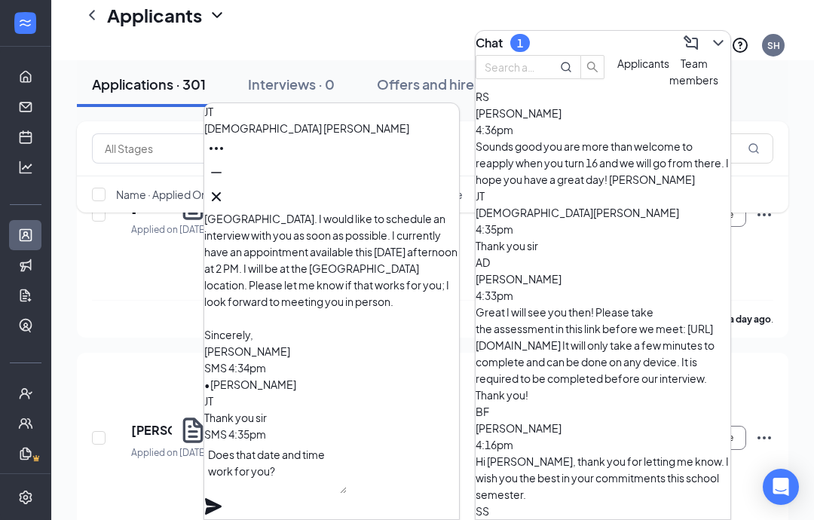
click at [437, 393] on div "[PERSON_NAME][DEMOGRAPHIC_DATA] Applicant [DEMOGRAPHIC_DATA]-fil-A Wake Forest …" at bounding box center [331, 364] width 255 height 310
click at [221, 498] on icon "Plane" at bounding box center [213, 506] width 17 height 17
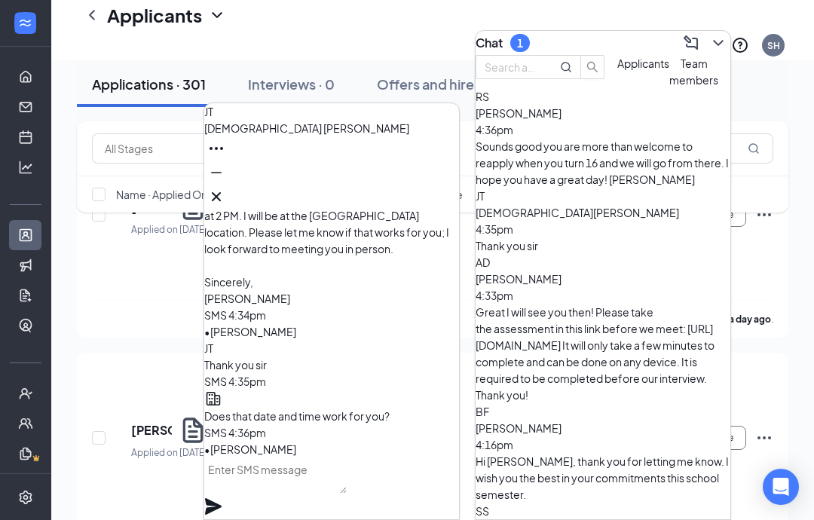
scroll to position [0, 0]
click at [228, 185] on button at bounding box center [216, 197] width 24 height 24
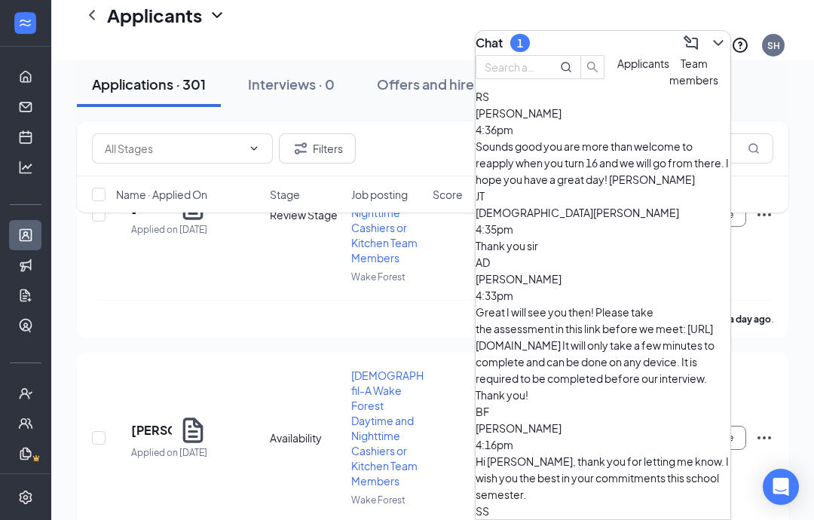
click at [722, 31] on div "Chat 1" at bounding box center [602, 43] width 255 height 24
